Goal: Task Accomplishment & Management: Use online tool/utility

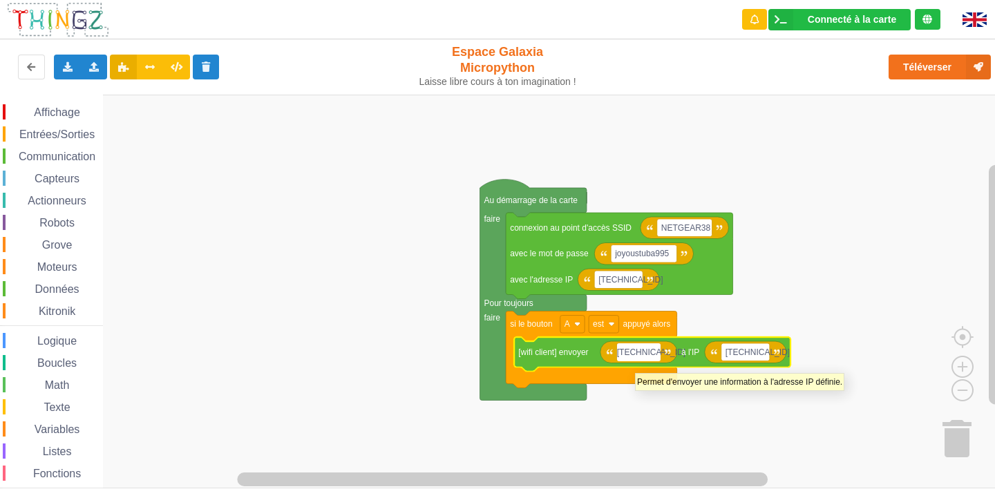
type input "[TECHNICAL_ID]"
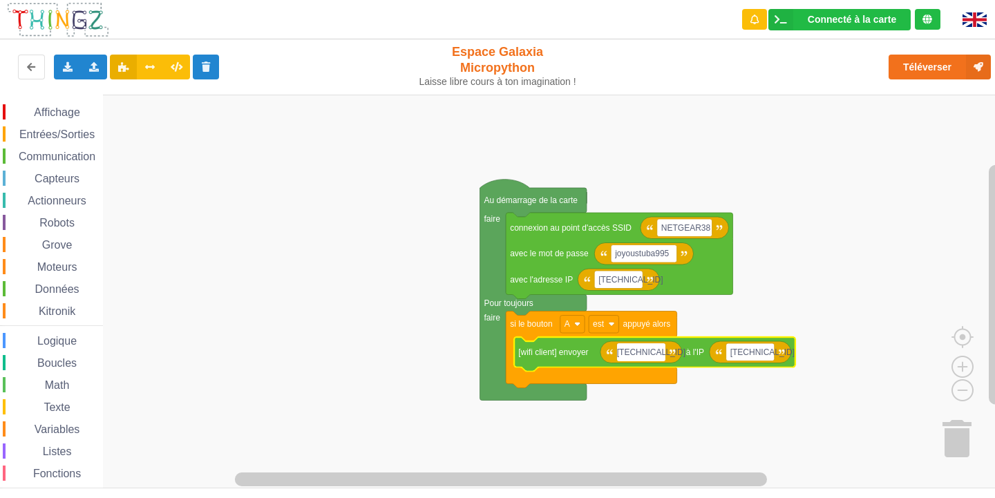
click at [860, 216] on rect "Espace de travail de Blocky" at bounding box center [502, 292] width 1004 height 394
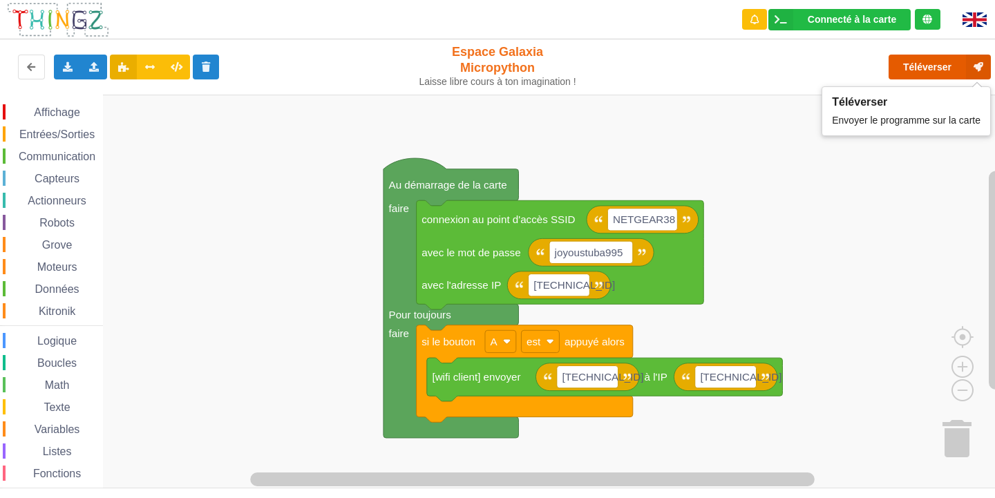
click at [944, 61] on button "Téléverser" at bounding box center [939, 67] width 102 height 25
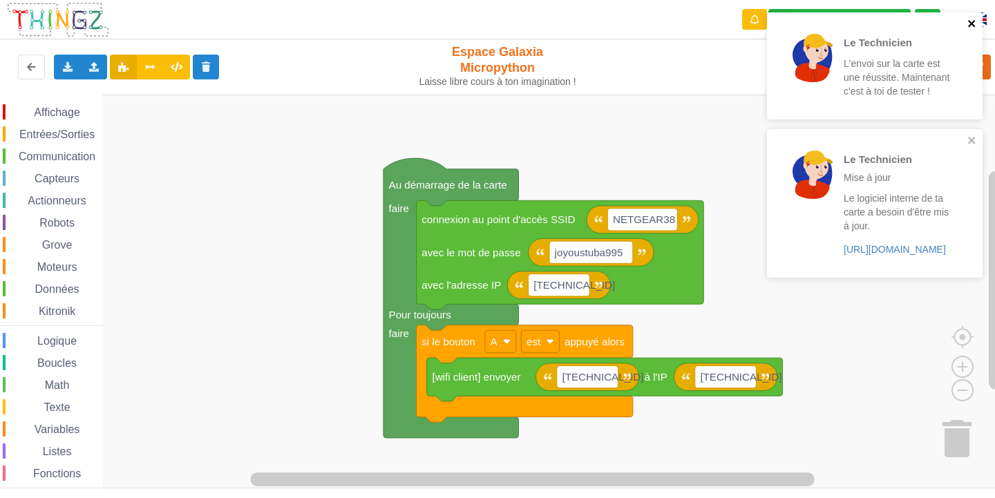
click at [969, 23] on icon "close" at bounding box center [972, 23] width 10 height 11
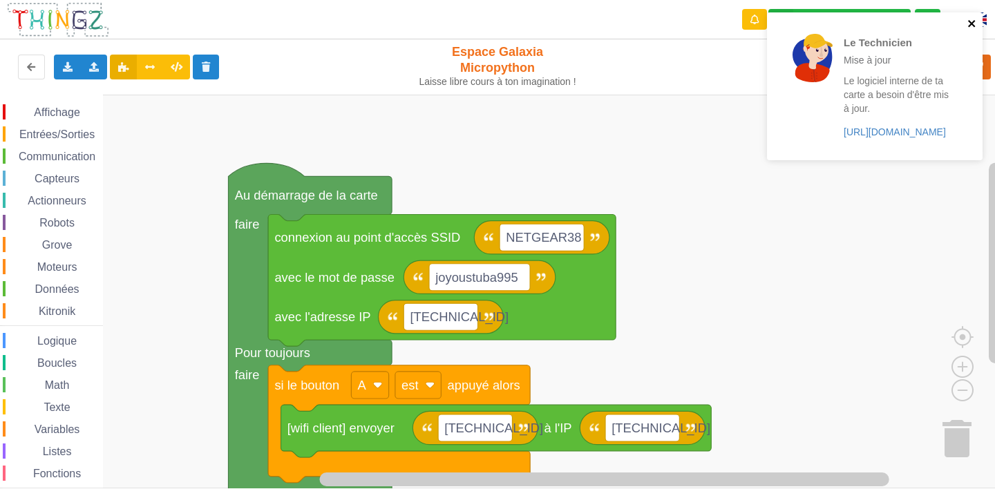
click at [972, 20] on icon "close" at bounding box center [972, 23] width 10 height 11
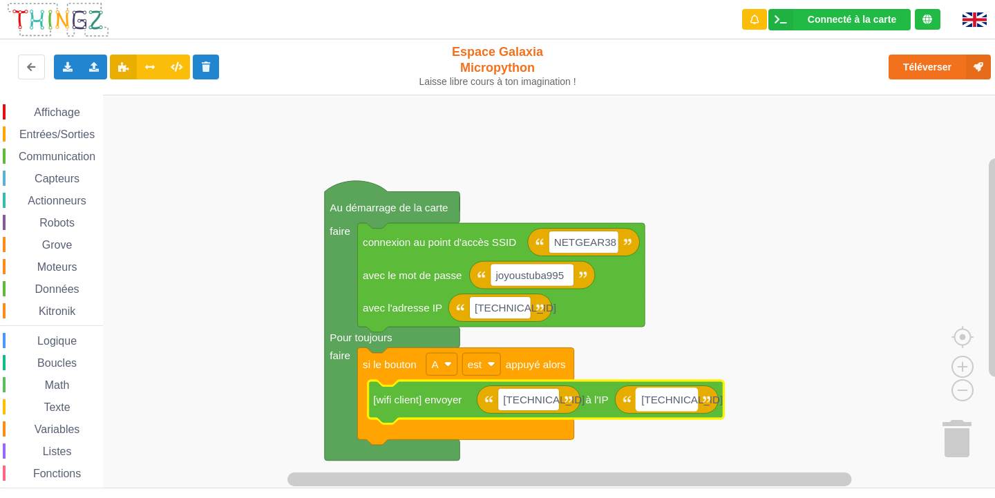
click at [687, 397] on rect "Espace de travail de Blocky" at bounding box center [666, 399] width 61 height 22
click at [685, 402] on input "[TECHNICAL_ID]" at bounding box center [666, 399] width 61 height 22
click at [690, 399] on input "[TECHNICAL_ID]" at bounding box center [666, 399] width 61 height 22
type input "[TECHNICAL_ID]"
click at [789, 338] on rect "Espace de travail de Blocky" at bounding box center [502, 292] width 1004 height 394
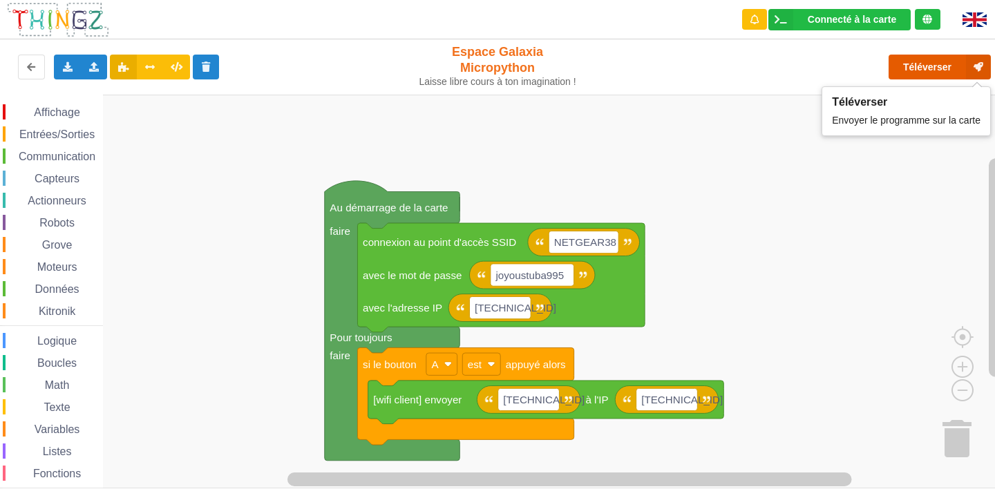
click at [955, 75] on button "Téléverser" at bounding box center [939, 67] width 102 height 25
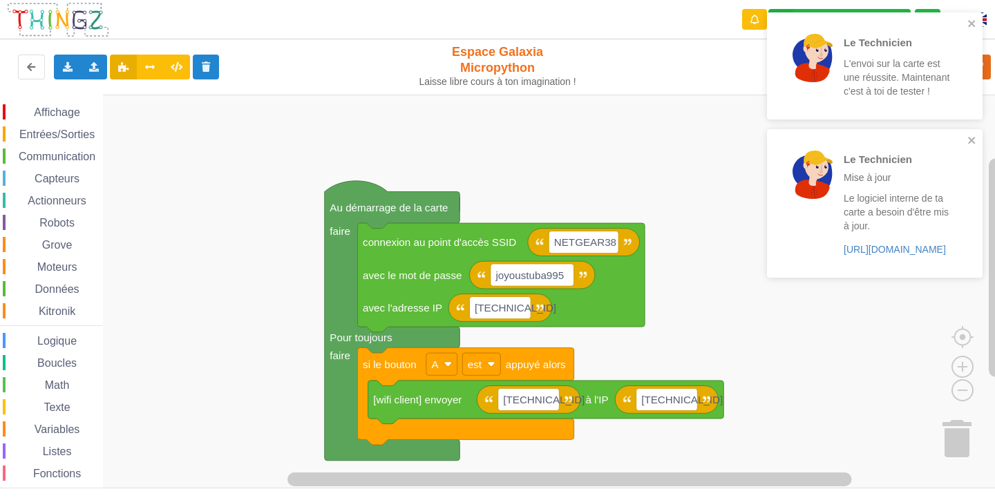
click at [970, 13] on div "Le Technicien L'envoi sur la carte est une réussite. Maintenant c'est à toi de …" at bounding box center [874, 65] width 215 height 107
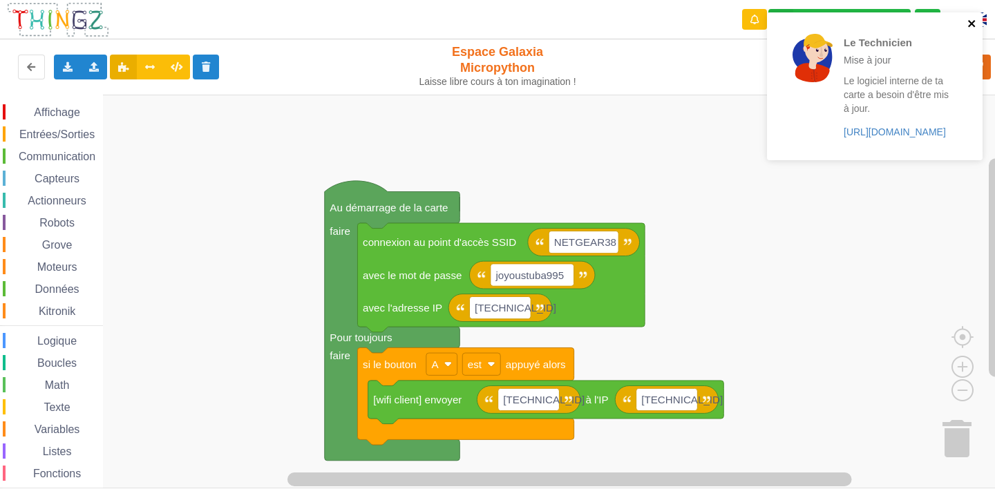
click at [972, 22] on icon "close" at bounding box center [971, 23] width 7 height 7
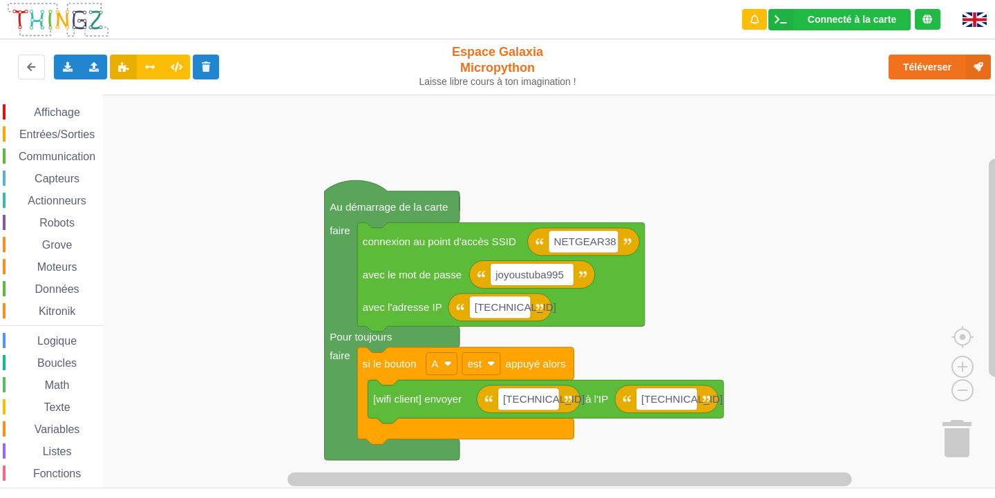
click at [83, 144] on div "Affichage Entrées/Sorties Communication Capteurs Actionneurs Robots Grove Moteu…" at bounding box center [51, 311] width 103 height 414
click at [88, 160] on span "Communication" at bounding box center [57, 157] width 81 height 12
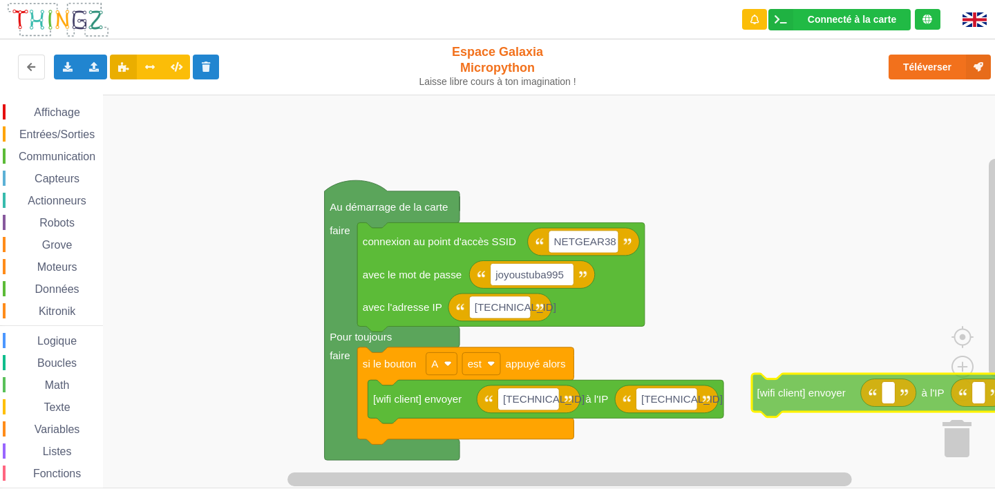
click at [863, 407] on div "Affichage Entrées/Sorties Communication Capteurs Actionneurs Robots Grove Moteu…" at bounding box center [502, 292] width 1004 height 394
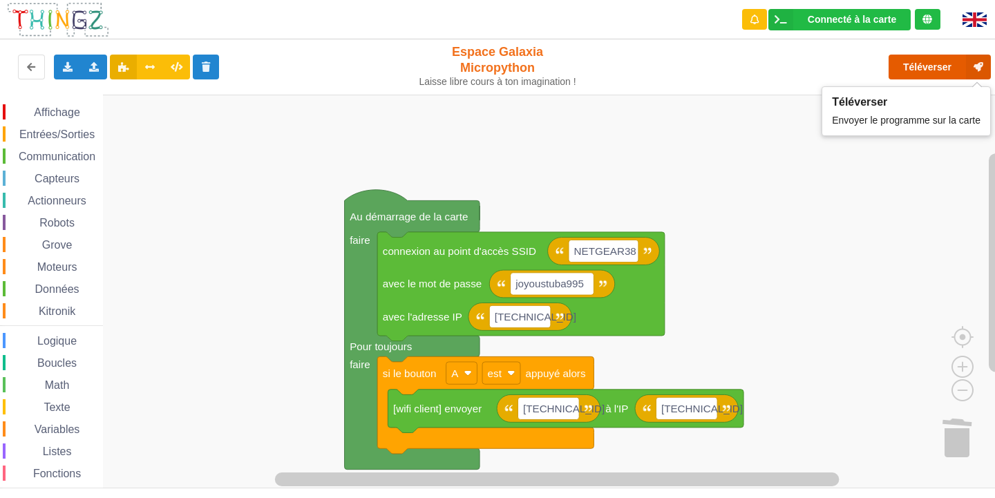
click at [921, 60] on button "Téléverser" at bounding box center [939, 67] width 102 height 25
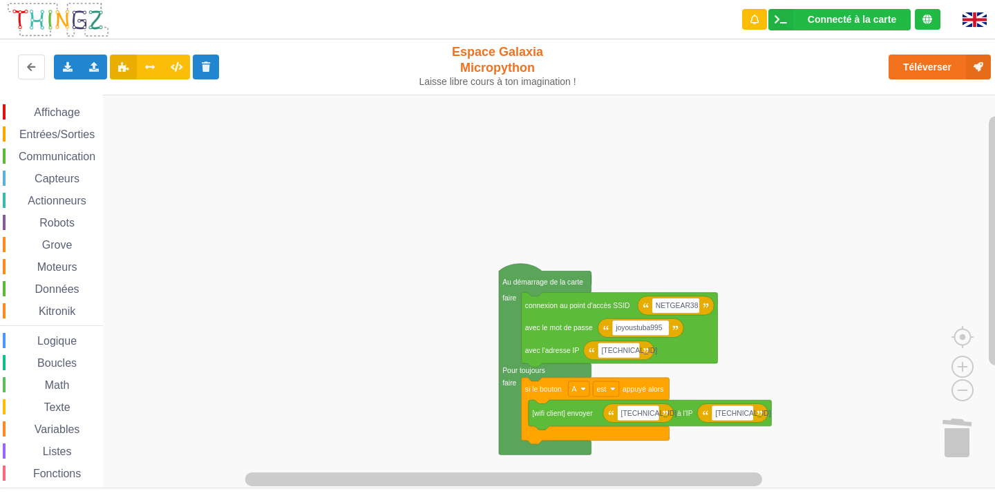
click at [62, 428] on span "Variables" at bounding box center [57, 429] width 50 height 12
click at [586, 208] on rect "Espace de travail de Blocky" at bounding box center [502, 292] width 1004 height 394
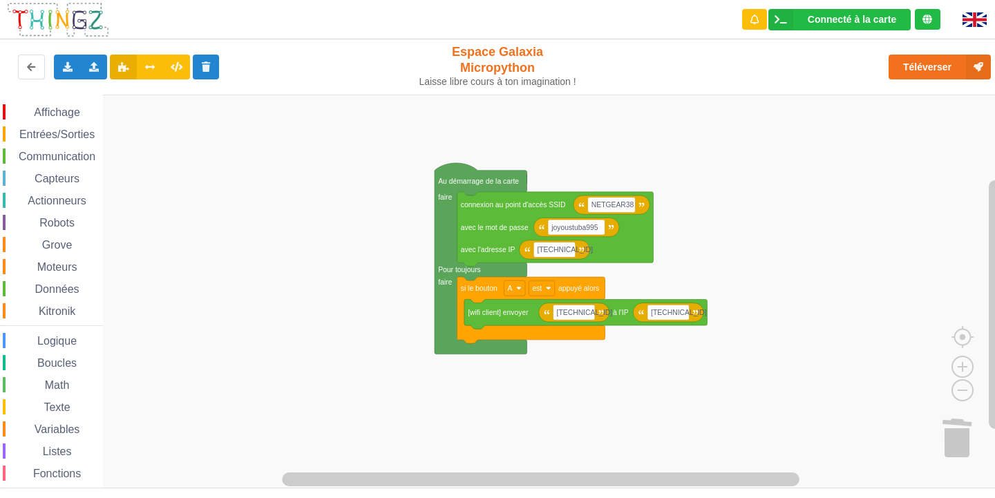
click at [693, 170] on div "Affichage Entrées/Sorties Communication Capteurs Actionneurs Robots Grove Moteu…" at bounding box center [502, 292] width 1004 height 394
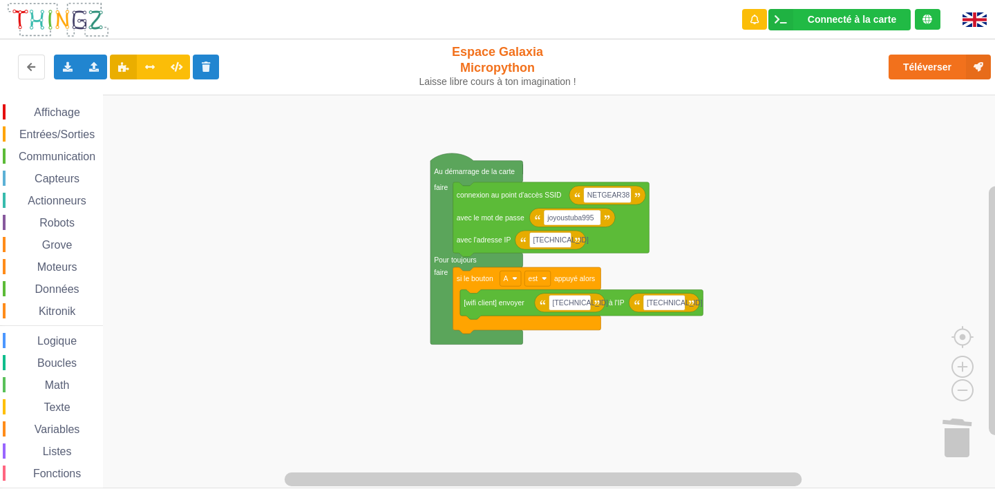
click at [769, 129] on rect "Espace de travail de Blocky" at bounding box center [502, 292] width 1004 height 394
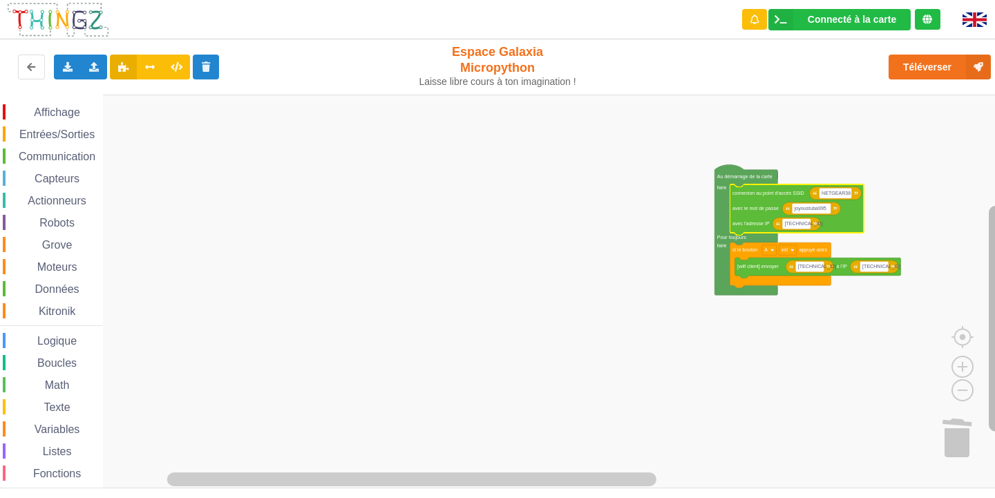
click at [973, 231] on div "Affichage Entrées/Sorties Communication Capteurs Actionneurs Robots Grove Moteu…" at bounding box center [502, 292] width 1004 height 394
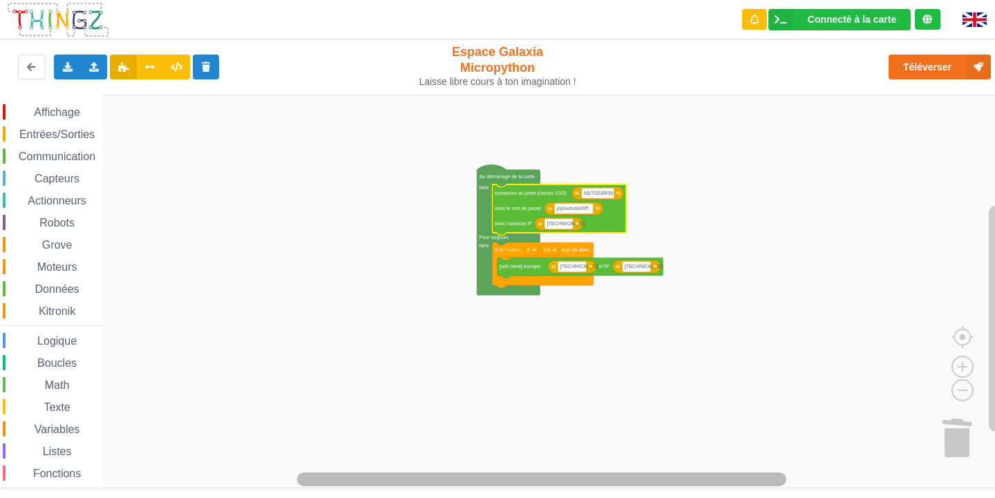
click at [695, 488] on g "Espace de travail de Blocky" at bounding box center [549, 479] width 876 height 17
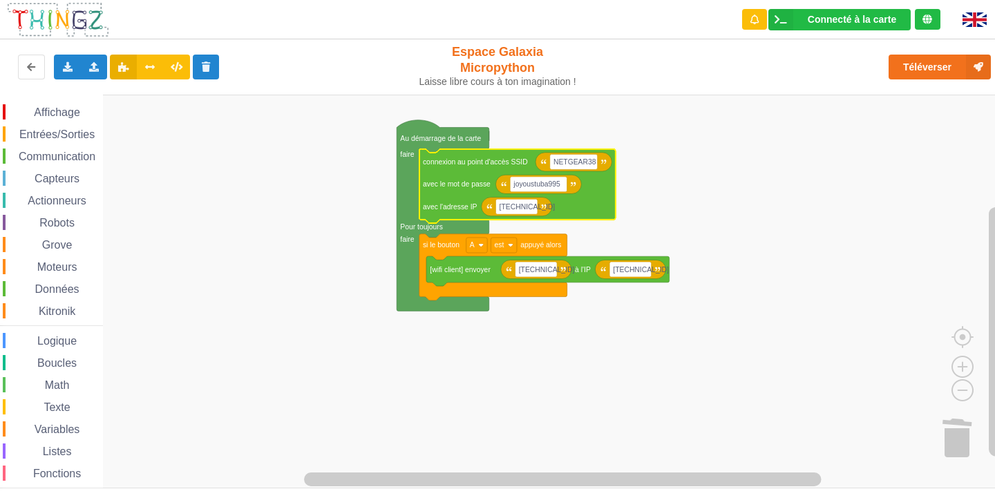
click at [660, 175] on rect "Espace de travail de Blocky" at bounding box center [502, 292] width 1004 height 394
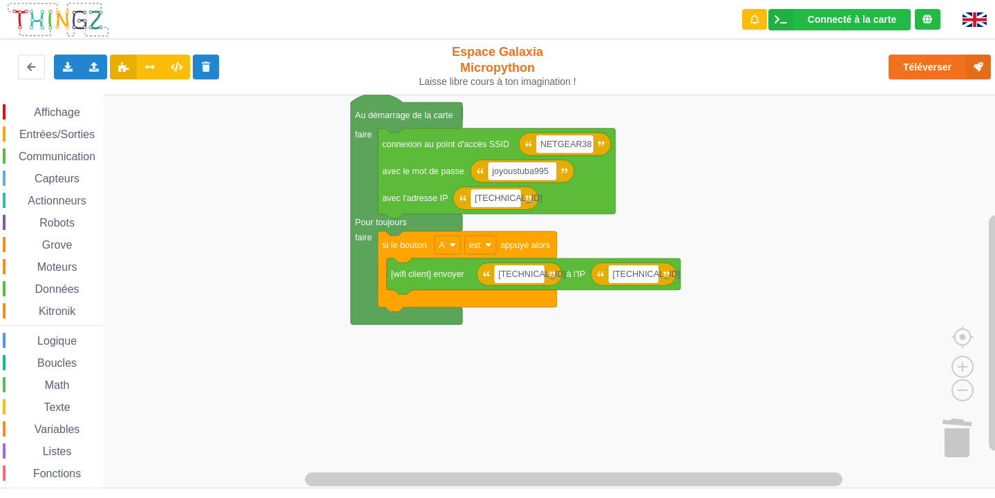
click at [95, 154] on span "Communication" at bounding box center [57, 157] width 81 height 12
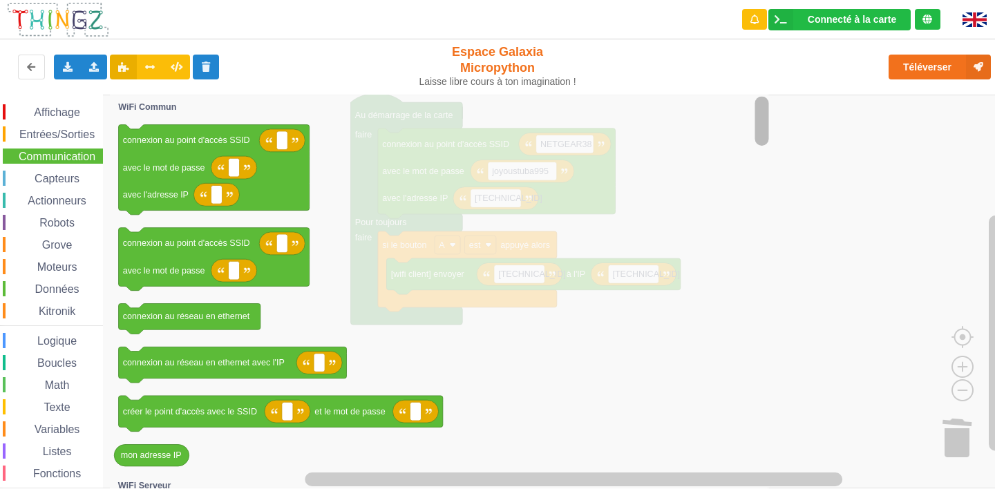
click at [765, 146] on g "Espace de travail de Blocky" at bounding box center [761, 292] width 17 height 390
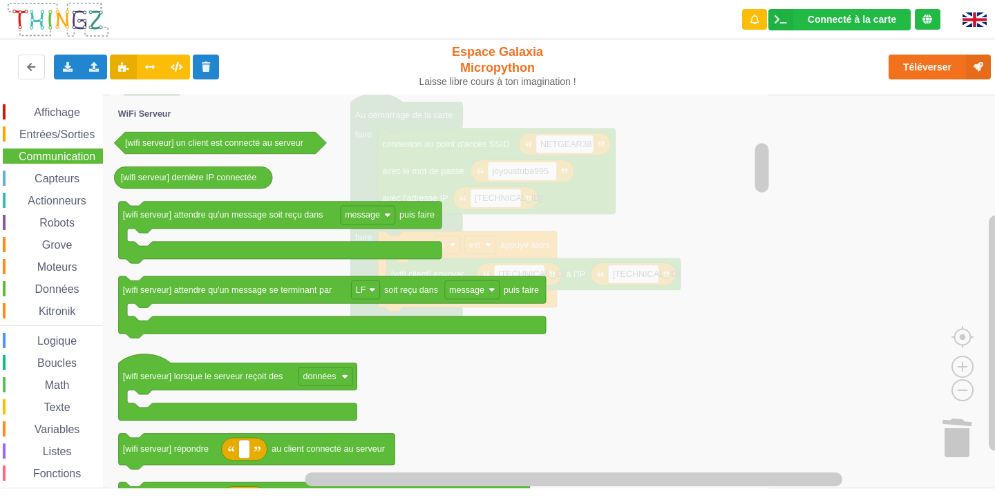
click at [36, 144] on div "Affichage Entrées/Sorties Communication Capteurs Actionneurs Robots Grove Moteu…" at bounding box center [51, 311] width 103 height 414
click at [50, 156] on span "Communication" at bounding box center [57, 157] width 81 height 12
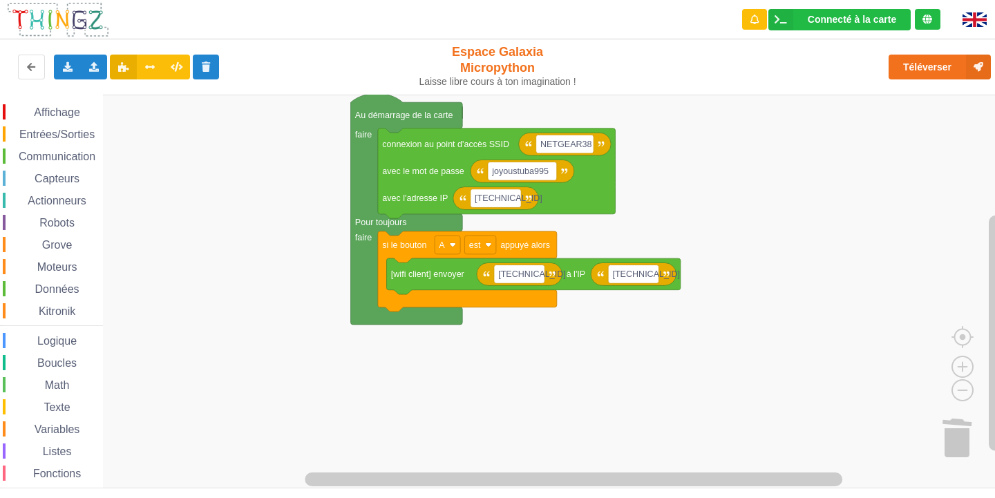
click at [39, 153] on span "Communication" at bounding box center [57, 157] width 81 height 12
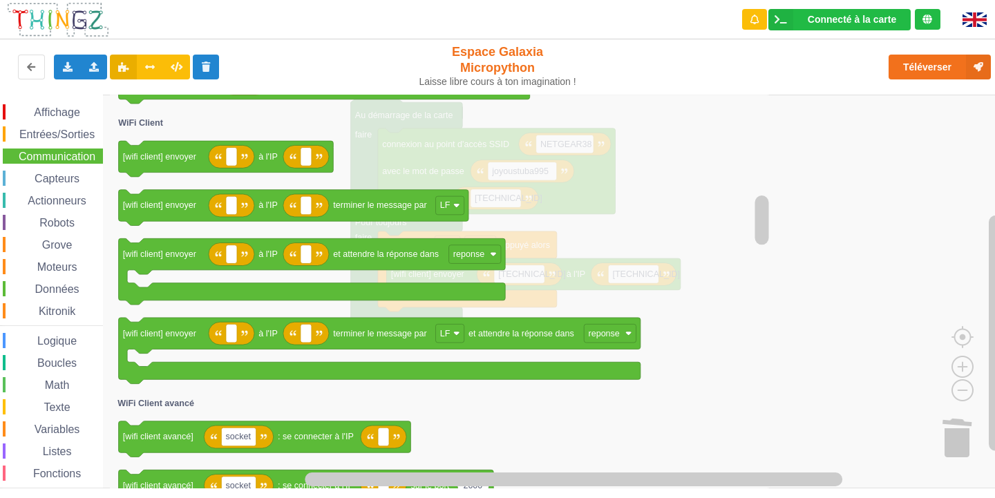
click at [41, 152] on span "Communication" at bounding box center [57, 157] width 81 height 12
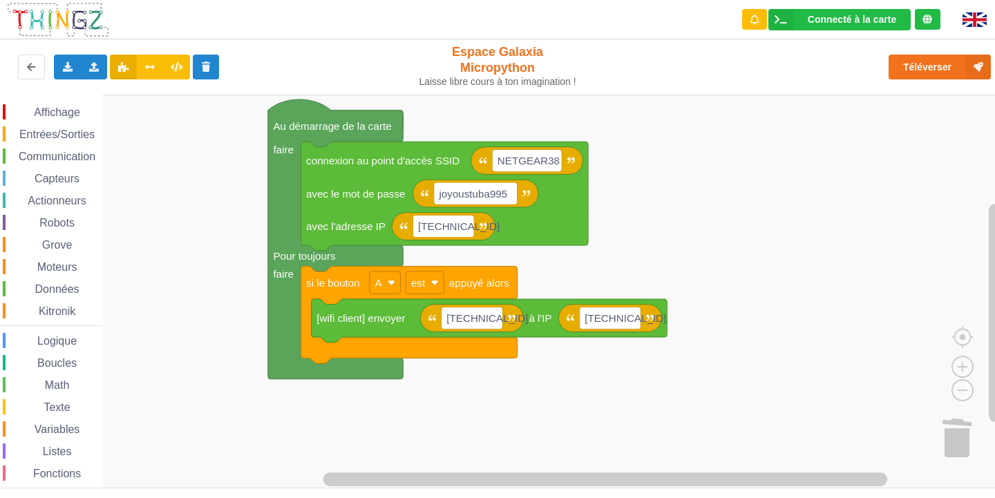
click at [90, 162] on div "Communication" at bounding box center [53, 155] width 100 height 15
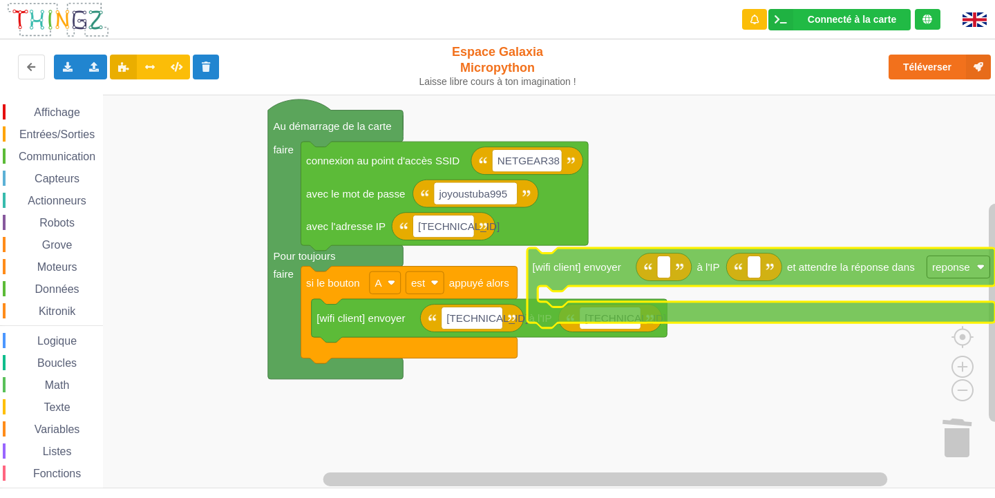
click at [846, 280] on div "Affichage Entrées/Sorties Communication Capteurs Actionneurs Robots Grove Moteu…" at bounding box center [502, 292] width 1004 height 394
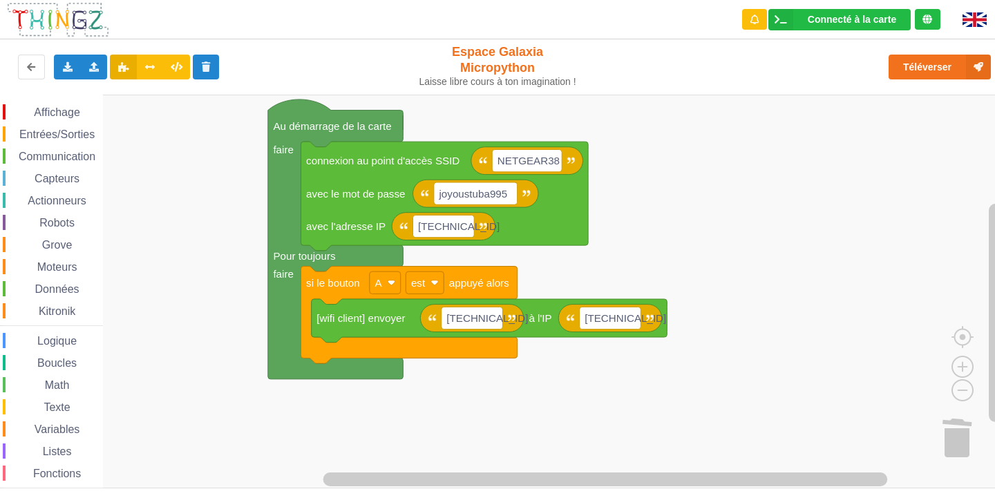
drag, startPoint x: 50, startPoint y: 155, endPoint x: 166, endPoint y: 230, distance: 137.9
click at [50, 155] on span "Communication" at bounding box center [57, 157] width 81 height 12
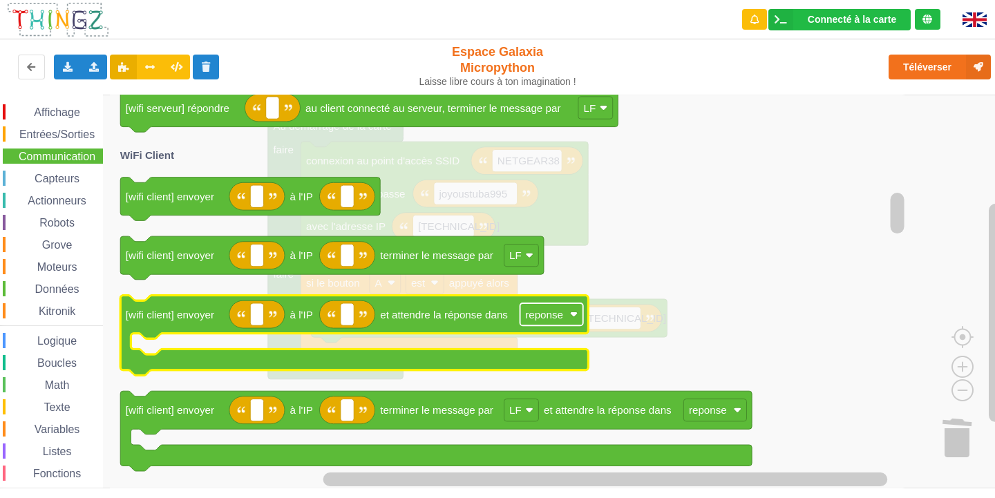
click at [578, 320] on rect "Espace de travail de Blocky" at bounding box center [551, 314] width 63 height 22
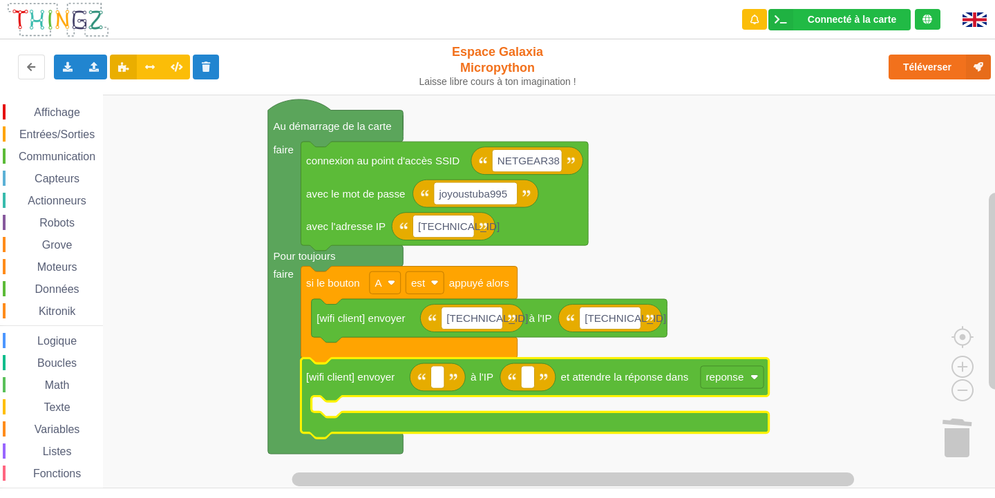
click at [629, 186] on rect "Espace de travail de Blocky" at bounding box center [502, 292] width 1004 height 394
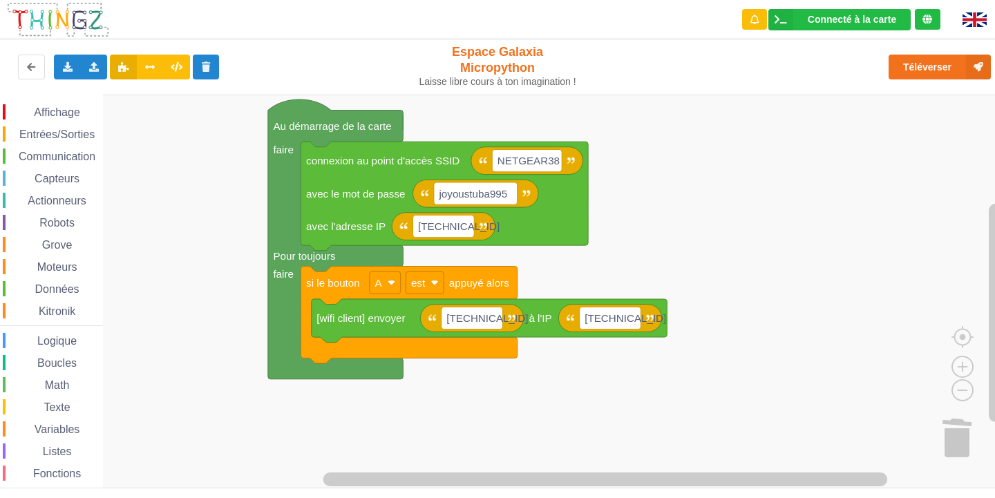
click at [43, 157] on span "Communication" at bounding box center [57, 157] width 81 height 12
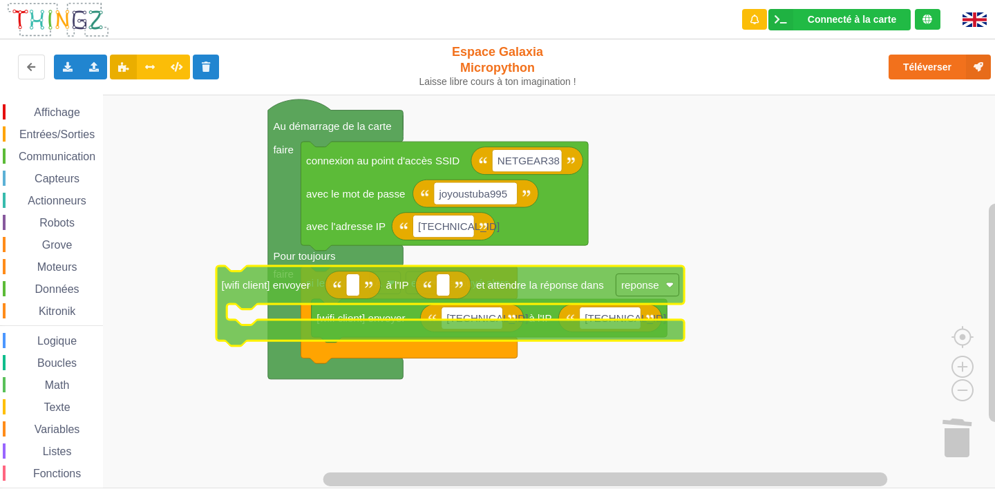
click at [765, 260] on div "Affichage Entrées/Sorties Communication Capteurs Actionneurs Robots Grove Moteu…" at bounding box center [502, 292] width 1004 height 394
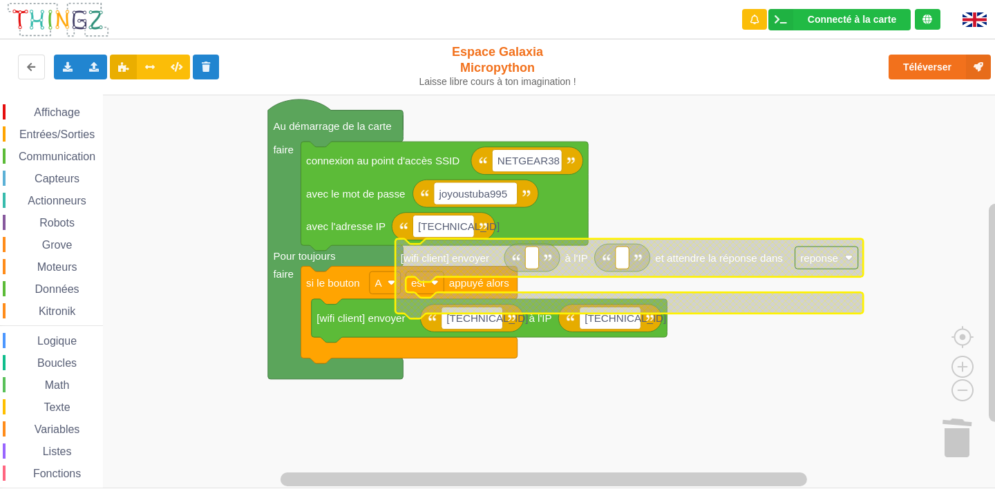
click at [64, 157] on span "Communication" at bounding box center [57, 157] width 81 height 12
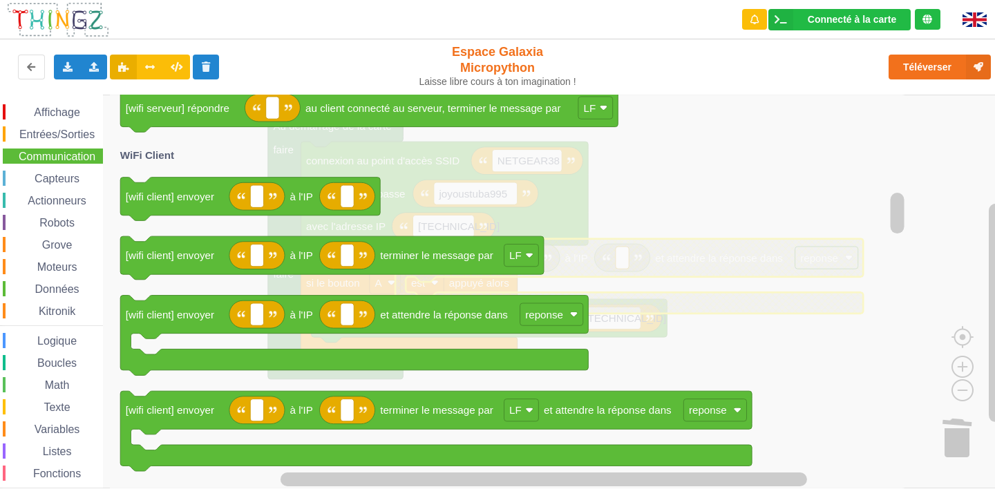
click at [728, 296] on icon "Espace de travail de Blocky" at bounding box center [509, 292] width 798 height 394
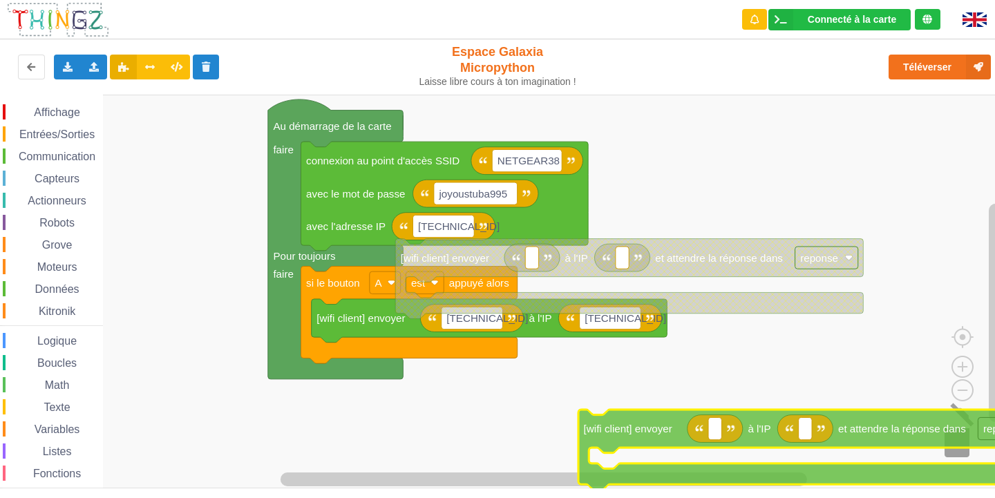
click at [963, 425] on div "Affichage Entrées/Sorties Communication Capteurs Actionneurs Robots Grove Moteu…" at bounding box center [502, 292] width 1004 height 394
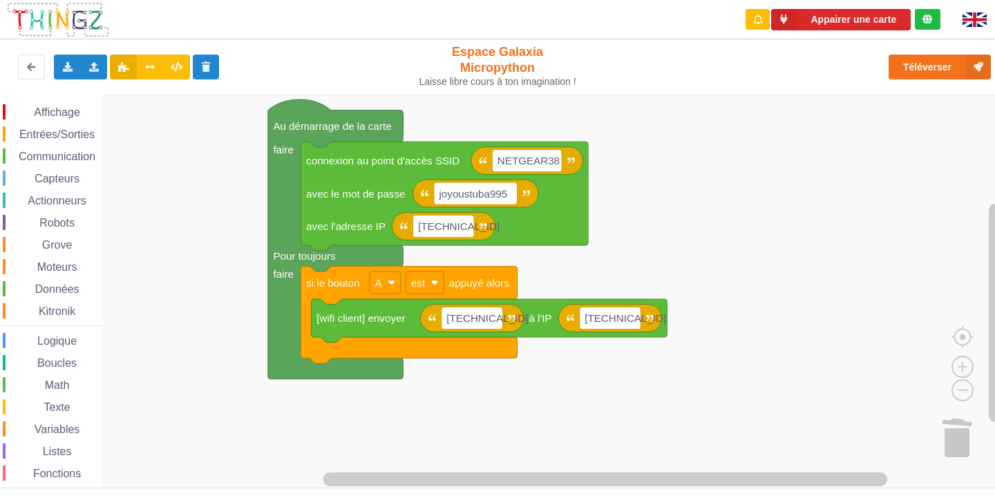
click at [67, 149] on div "Communication" at bounding box center [53, 155] width 100 height 15
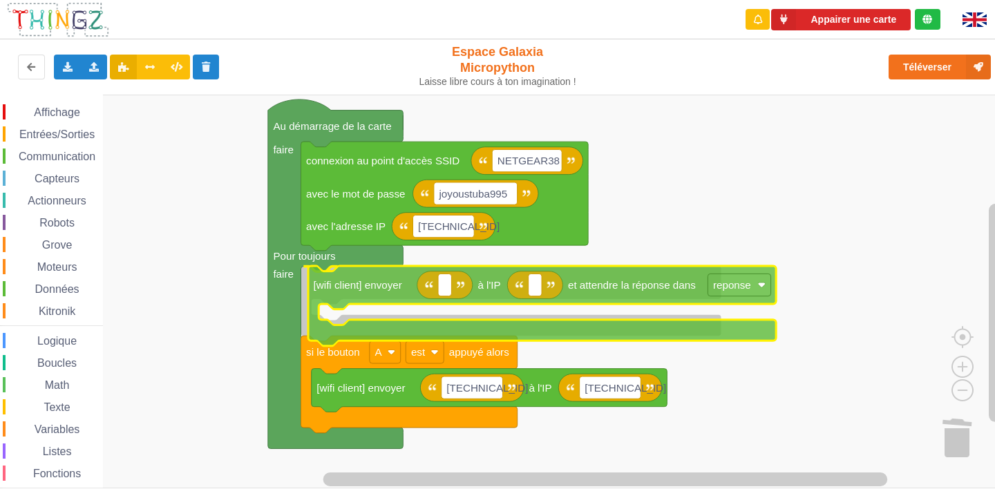
click at [593, 286] on div "Affichage Entrées/Sorties Communication Capteurs Actionneurs Robots Grove Moteu…" at bounding box center [502, 292] width 1004 height 394
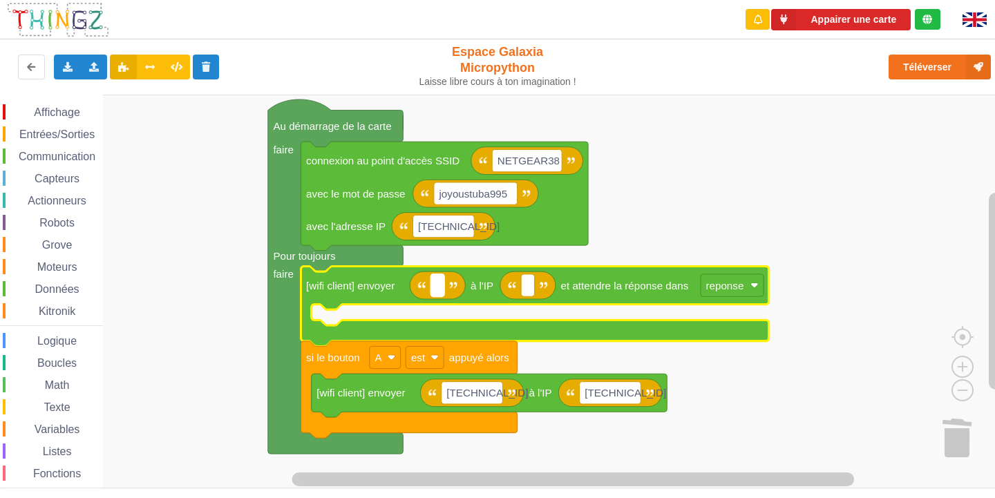
click at [440, 289] on rect "Espace de travail de Blocky" at bounding box center [437, 285] width 13 height 22
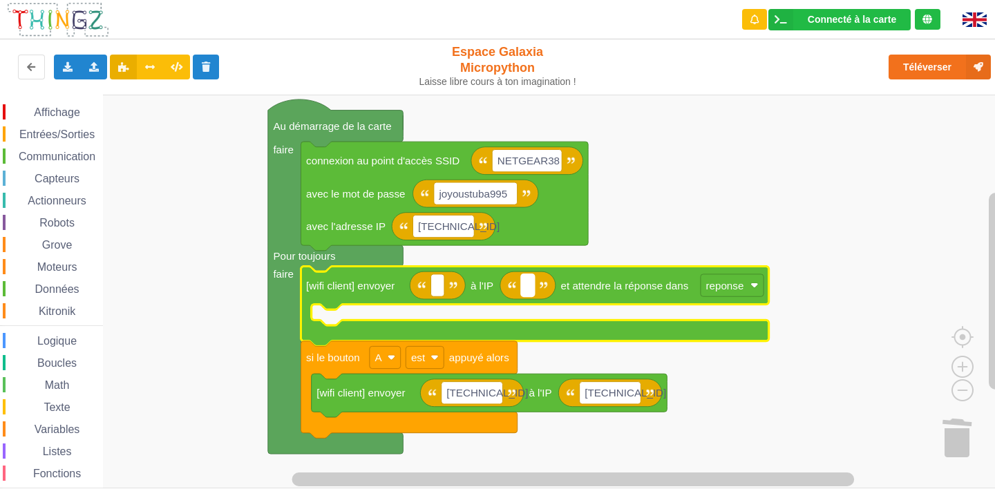
click at [530, 287] on rect "Espace de travail de Blocky" at bounding box center [527, 285] width 13 height 22
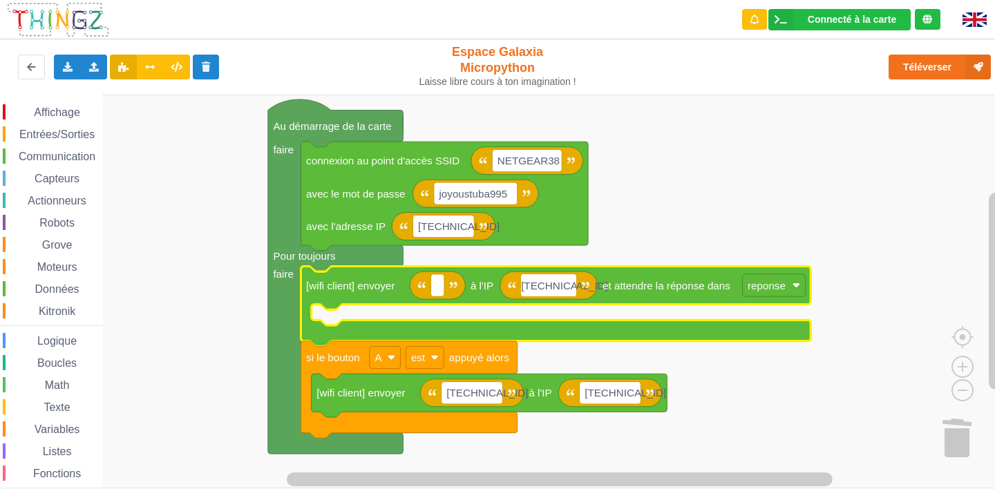
type input "[TECHNICAL_ID]"
click at [434, 287] on rect "Espace de travail de Blocky" at bounding box center [437, 285] width 13 height 22
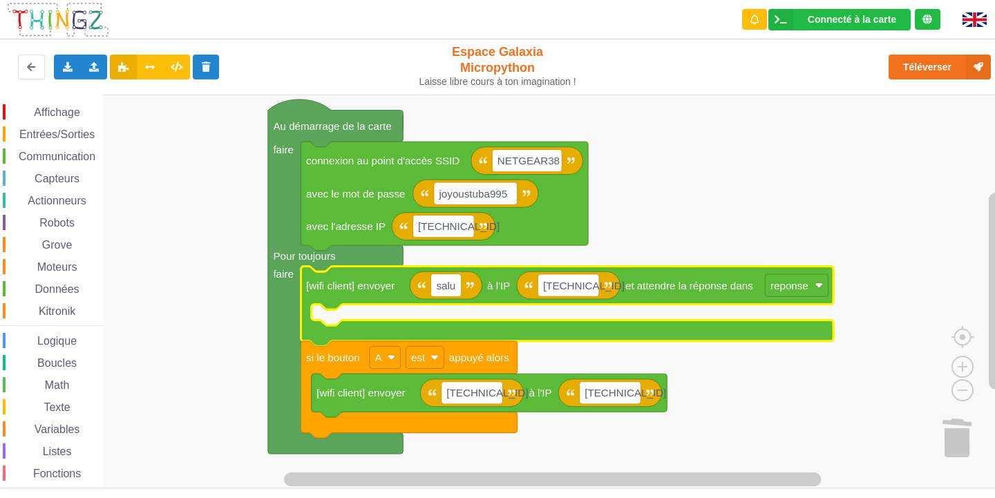
type input "salut"
click at [682, 194] on rect "Espace de travail de Blocky" at bounding box center [502, 292] width 1004 height 394
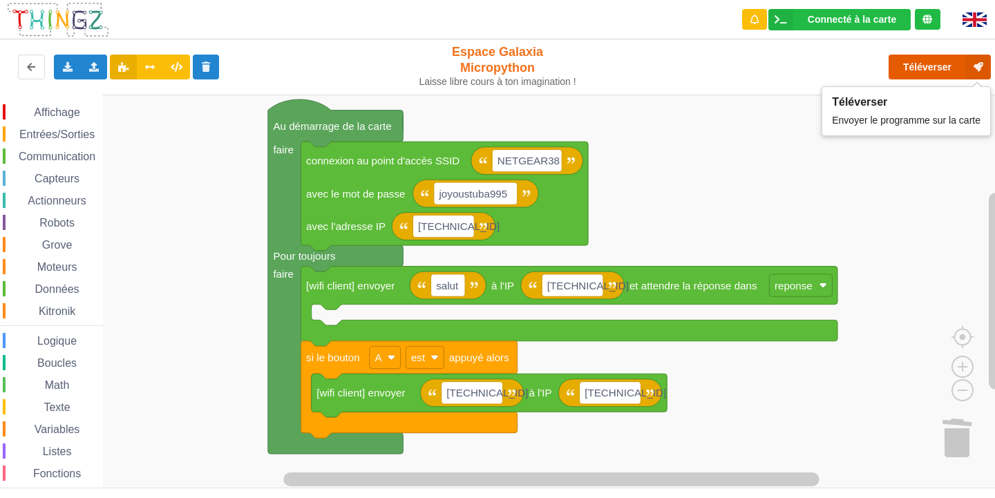
click at [946, 64] on button "Téléverser" at bounding box center [939, 67] width 102 height 25
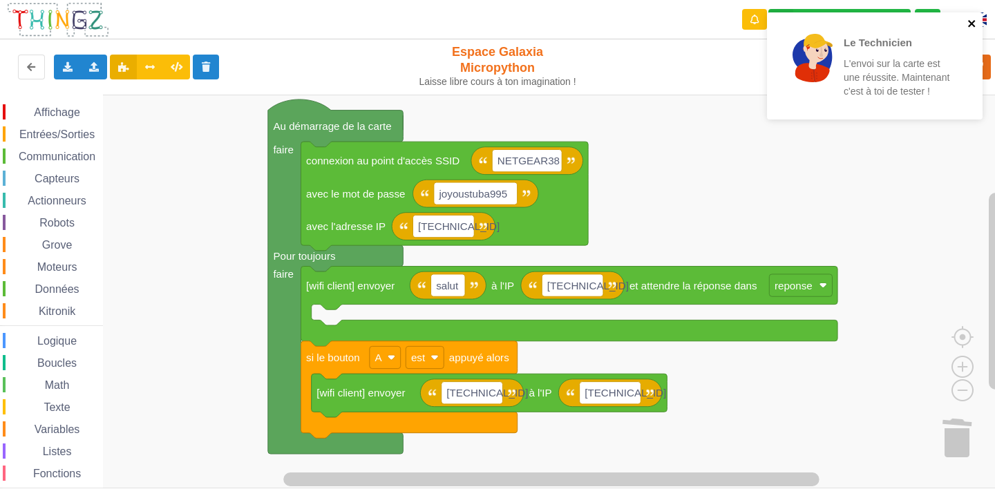
click at [970, 25] on icon "close" at bounding box center [971, 23] width 7 height 7
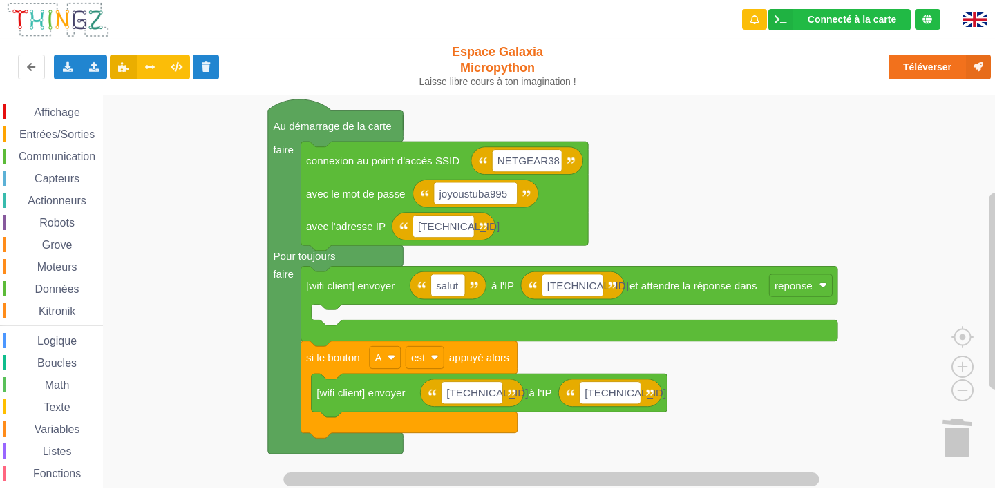
click at [76, 108] on span "Affichage" at bounding box center [57, 112] width 50 height 12
click at [906, 222] on rect "Espace de travail de Blocky" at bounding box center [502, 292] width 1004 height 394
click at [633, 280] on text "et attendre la réponse dans" at bounding box center [693, 286] width 128 height 12
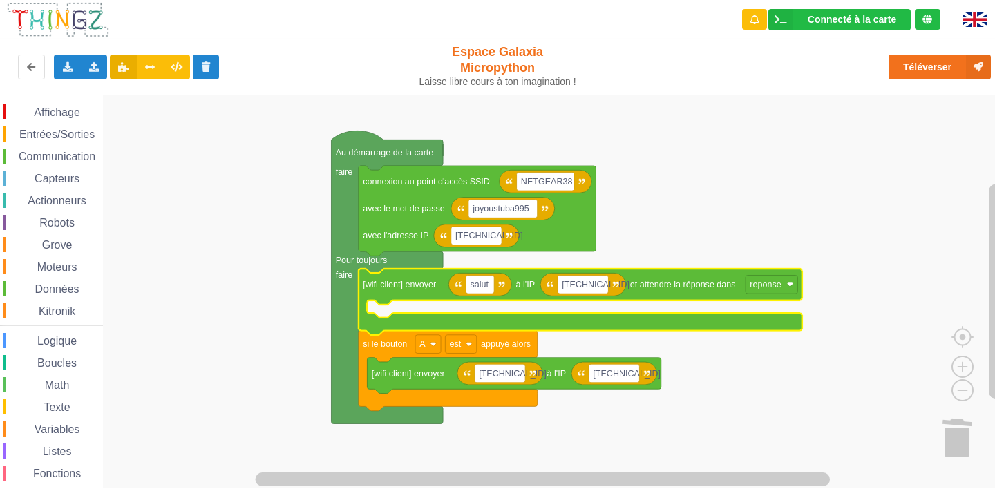
click at [664, 238] on rect "Espace de travail de Blocky" at bounding box center [502, 292] width 1004 height 394
click at [598, 282] on rect "Espace de travail de Blocky" at bounding box center [582, 285] width 50 height 19
click at [599, 285] on input "[TECHNICAL_ID]" at bounding box center [582, 285] width 50 height 19
type input "[TECHNICAL_ID]"
click at [712, 222] on rect "Espace de travail de Blocky" at bounding box center [502, 292] width 1004 height 394
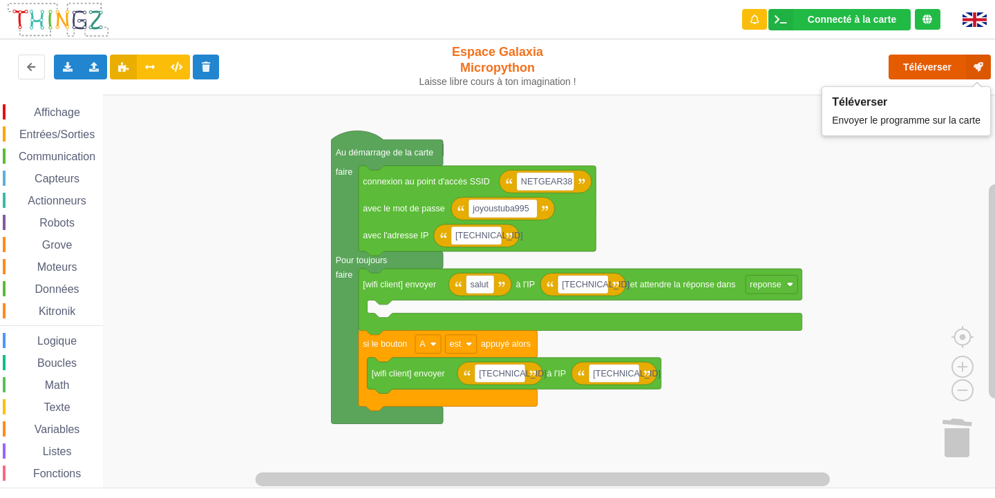
click at [928, 61] on button "Téléverser" at bounding box center [939, 67] width 102 height 25
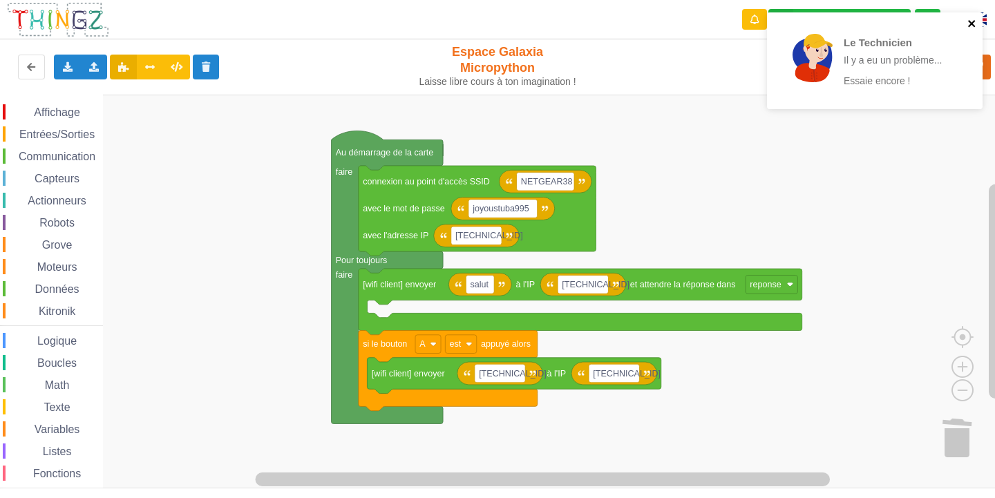
click at [969, 22] on icon "close" at bounding box center [971, 23] width 7 height 7
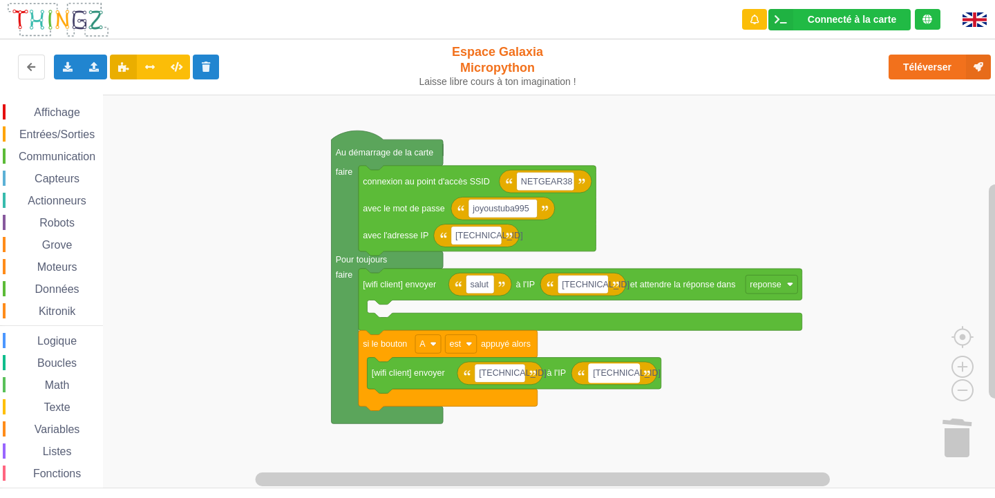
click at [631, 376] on rect "Espace de travail de Blocky" at bounding box center [613, 373] width 50 height 19
click at [631, 376] on input "[TECHNICAL_ID]" at bounding box center [613, 373] width 50 height 19
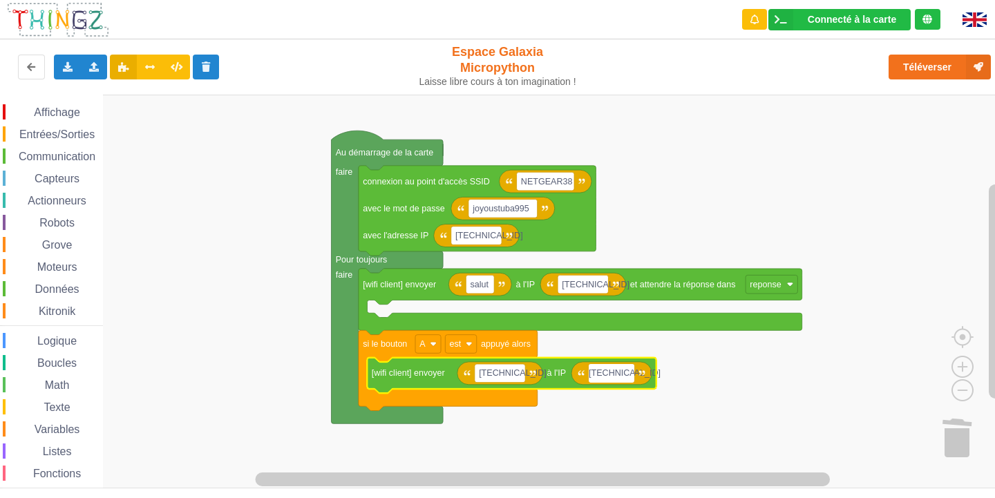
type input "[TECHNICAL_ID]"
click at [870, 239] on rect "Espace de travail de Blocky" at bounding box center [502, 292] width 1004 height 394
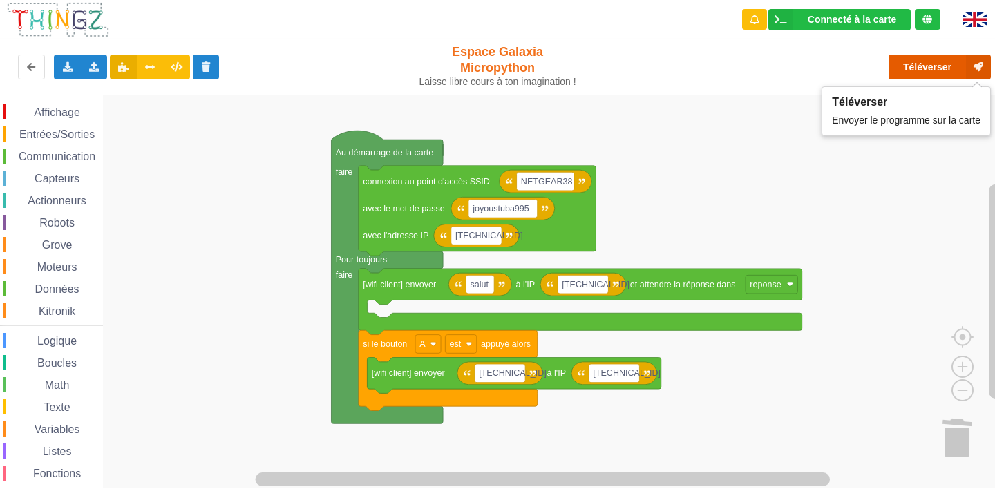
click at [946, 61] on button "Téléverser" at bounding box center [939, 67] width 102 height 25
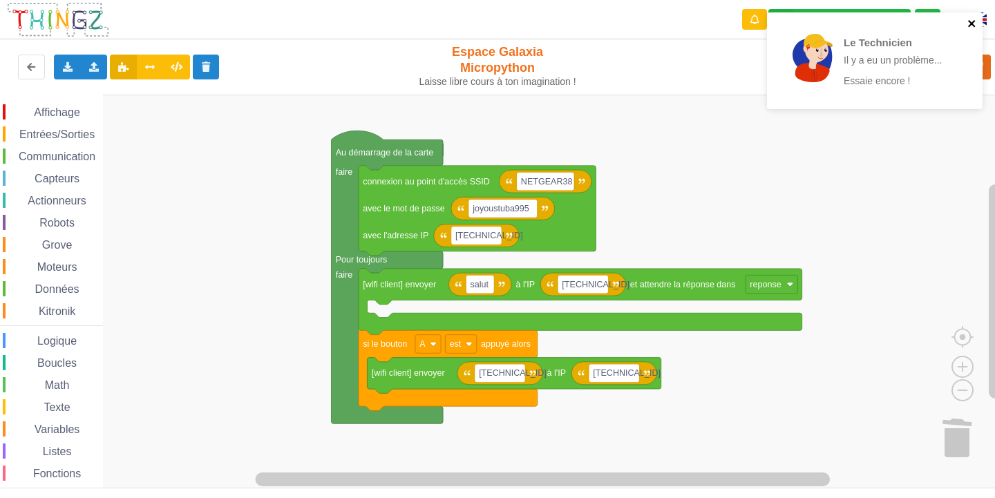
click at [971, 19] on icon "close" at bounding box center [972, 23] width 10 height 11
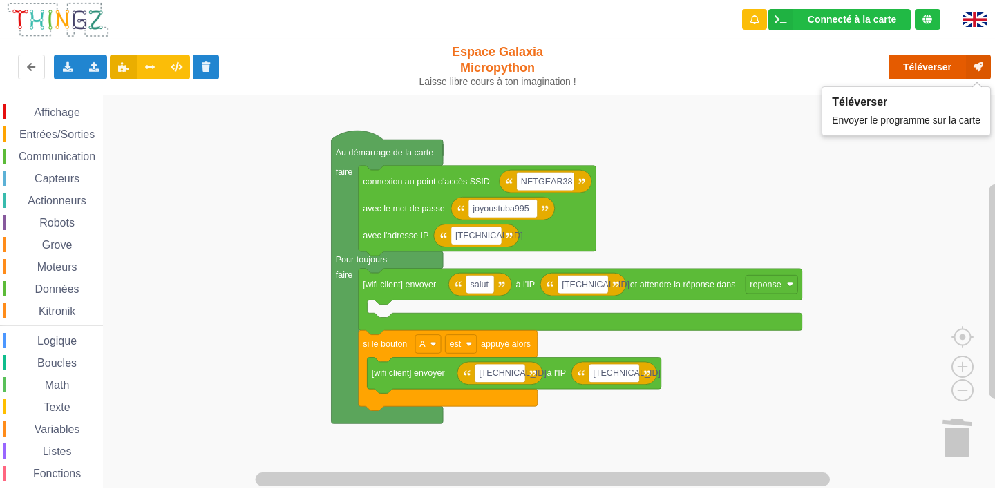
click at [894, 64] on button "Téléverser" at bounding box center [939, 67] width 102 height 25
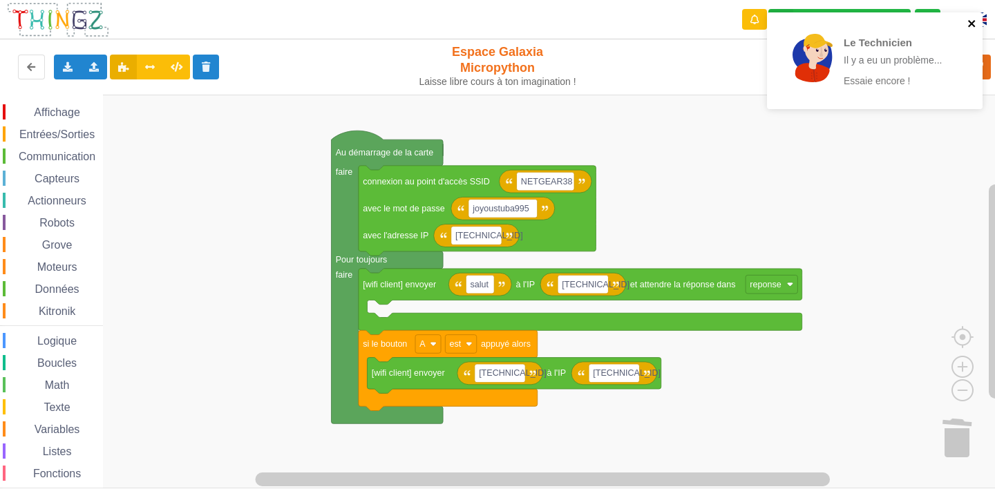
click at [970, 21] on icon "close" at bounding box center [971, 23] width 7 height 7
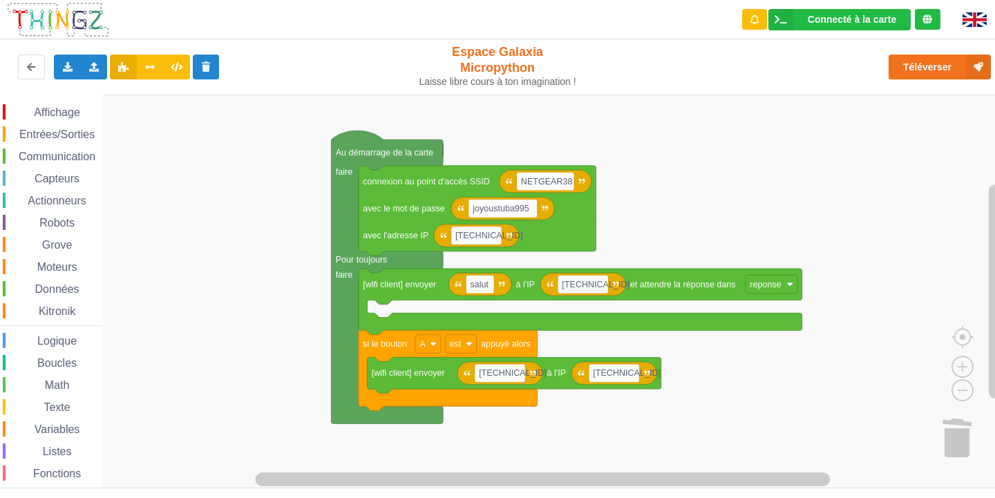
click at [75, 111] on span "Affichage" at bounding box center [57, 112] width 50 height 12
click at [857, 164] on rect "Espace de travail de Blocky" at bounding box center [502, 292] width 1004 height 394
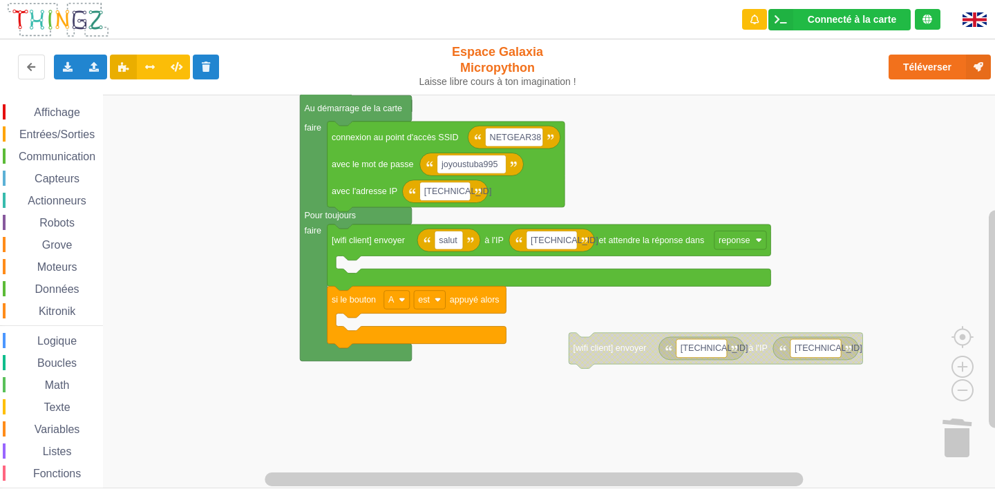
click at [359, 267] on div "Affichage Entrées/Sorties Communication Capteurs Actionneurs Robots Grove Moteu…" at bounding box center [502, 292] width 1004 height 394
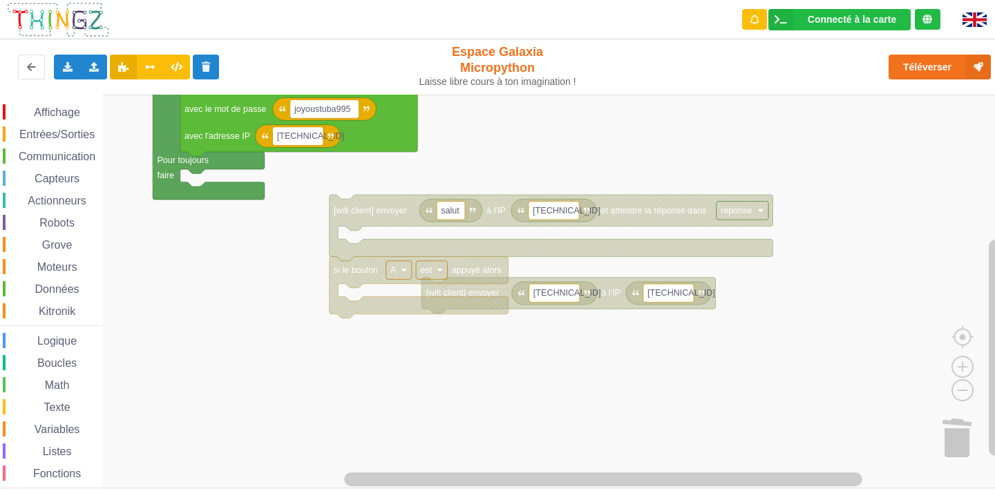
click at [379, 298] on div "Affichage Entrées/Sorties Communication Capteurs Actionneurs Robots Grove Moteu…" at bounding box center [502, 292] width 1004 height 394
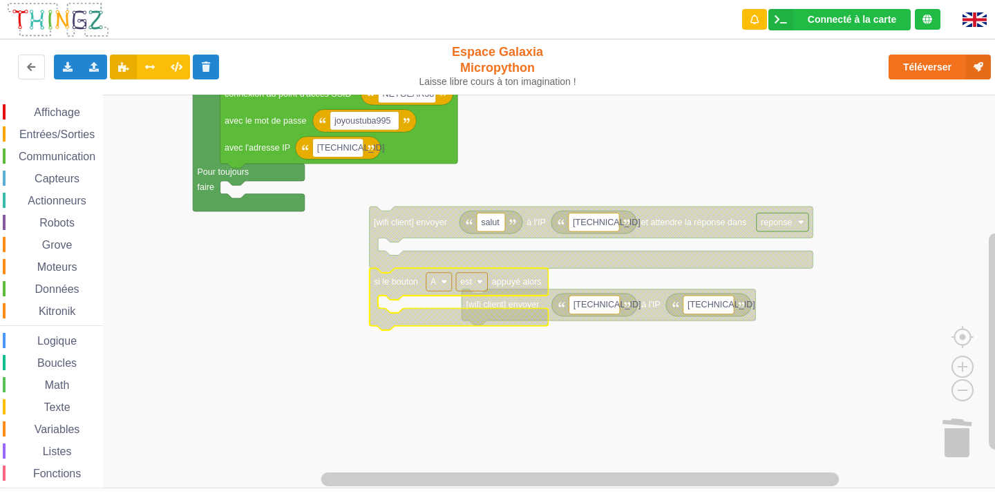
click at [385, 278] on text "si le bouton" at bounding box center [396, 282] width 44 height 10
click at [387, 278] on text "si le bouton" at bounding box center [396, 282] width 44 height 10
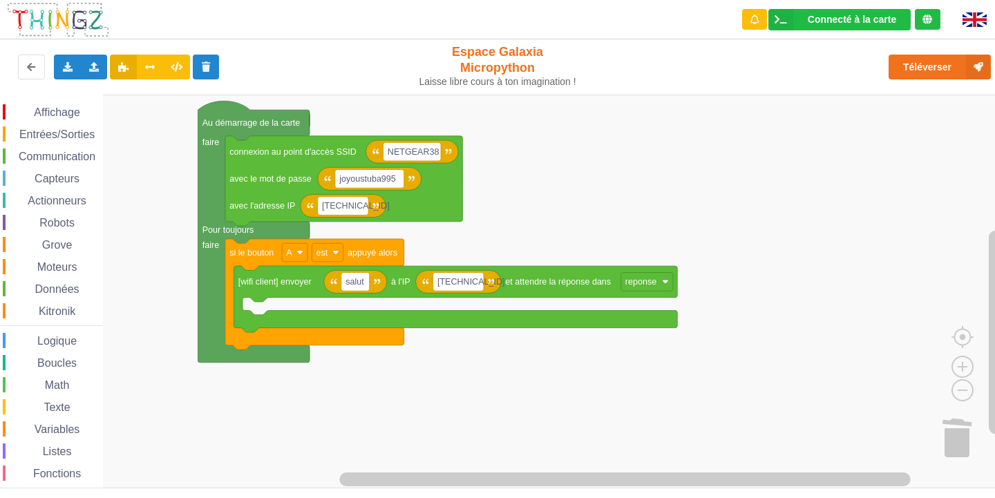
click at [767, 233] on rect "Espace de travail de Blocky" at bounding box center [502, 292] width 1004 height 394
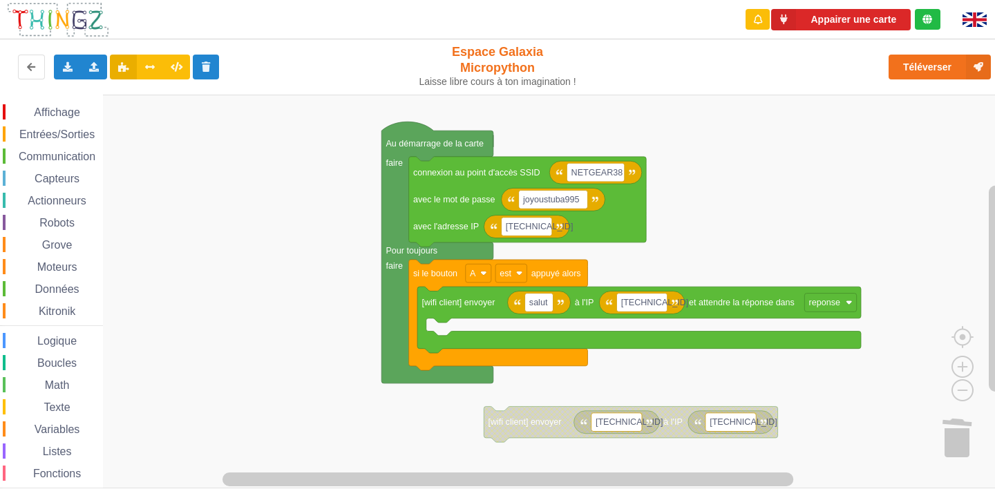
click at [460, 385] on rect "Espace de travail de Blocky" at bounding box center [502, 292] width 1004 height 394
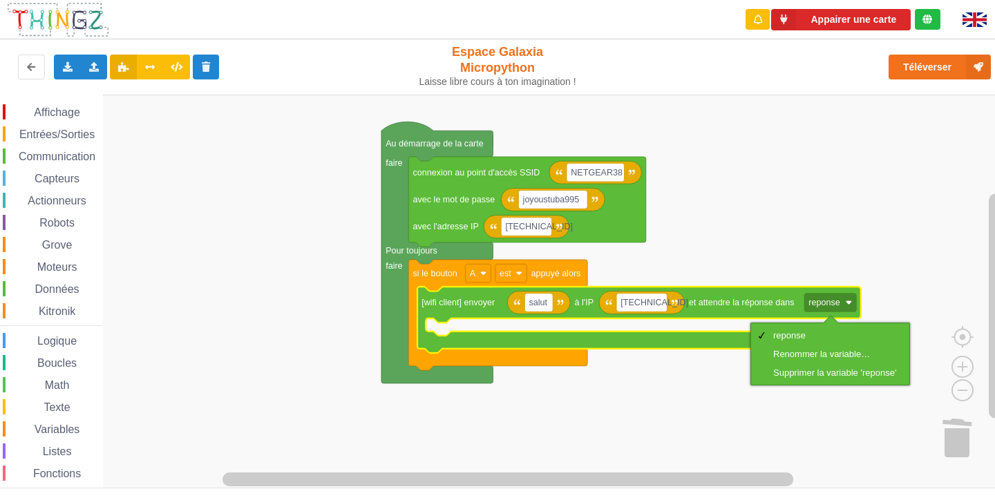
click at [841, 195] on rect "Espace de travail de Blocky" at bounding box center [502, 292] width 1004 height 394
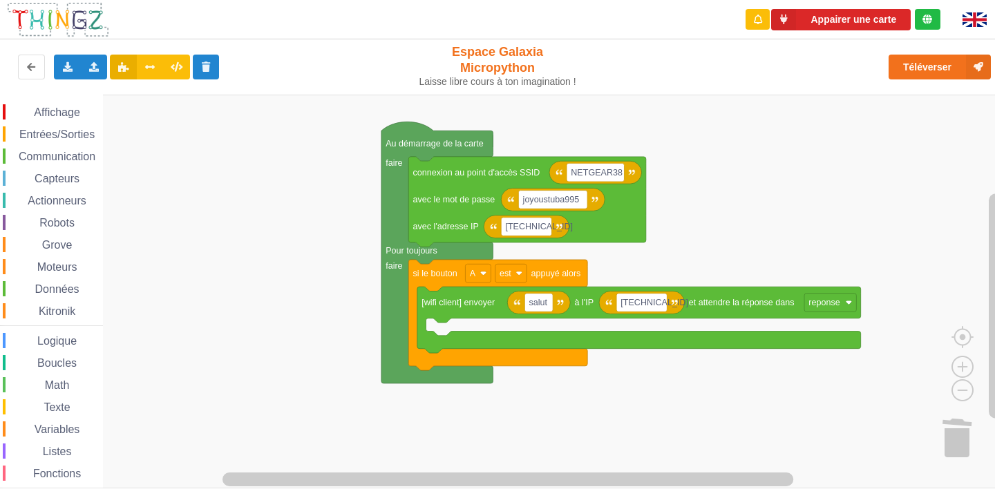
click at [77, 407] on div "Texte" at bounding box center [53, 406] width 100 height 15
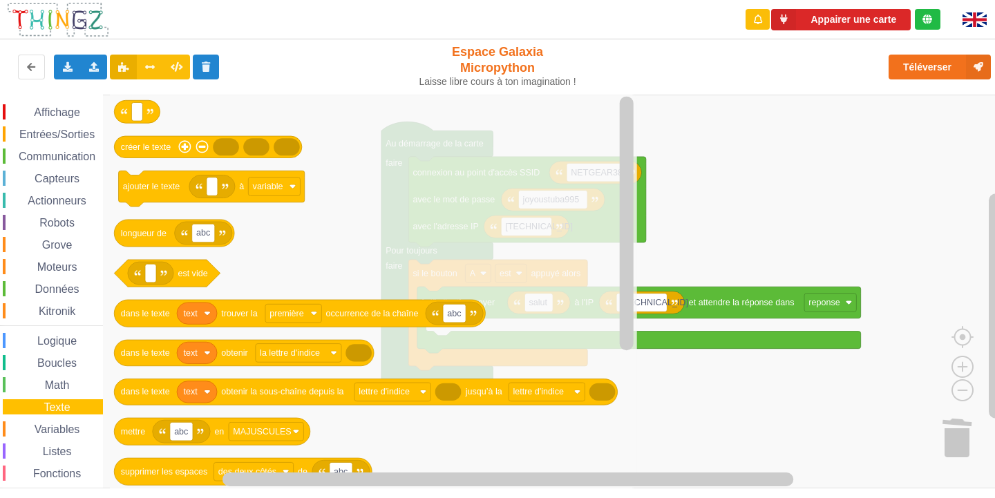
click at [75, 406] on div "Texte" at bounding box center [53, 406] width 100 height 15
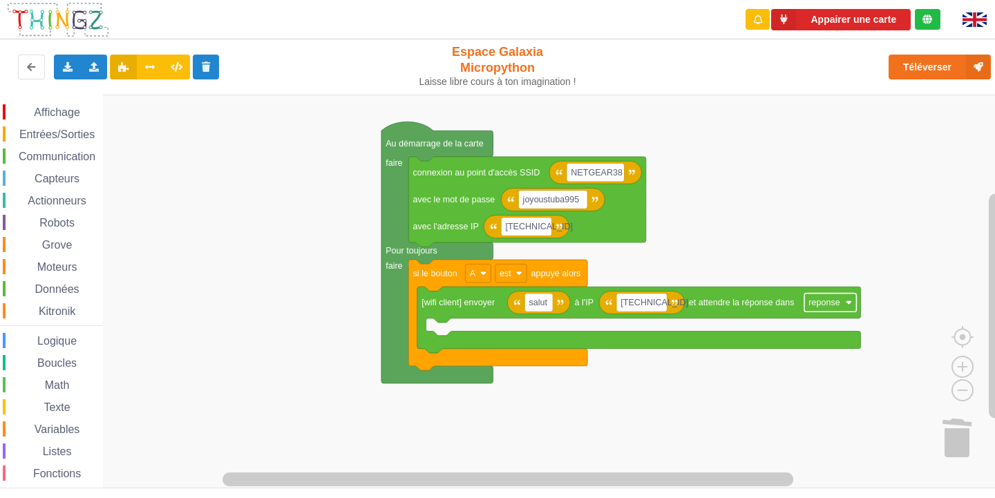
click at [842, 305] on rect "Espace de travail de Blocky" at bounding box center [830, 303] width 52 height 19
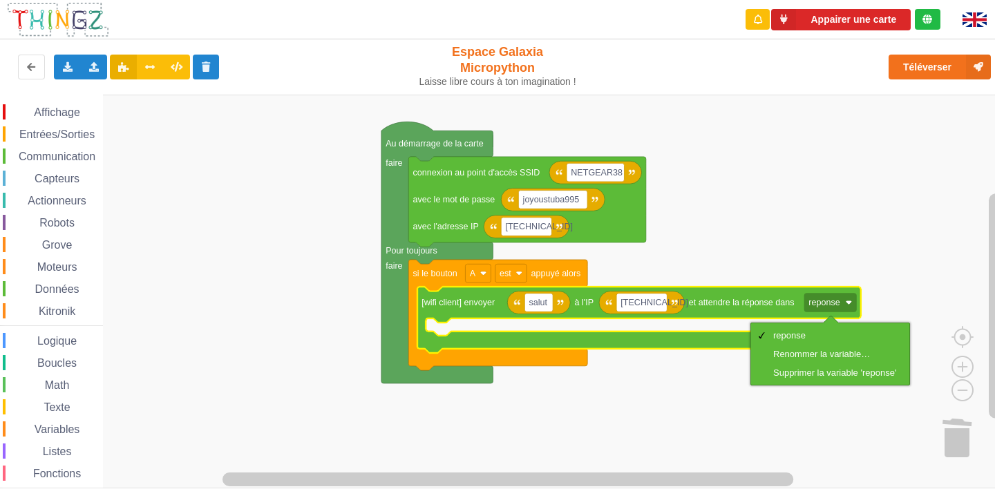
click at [823, 207] on rect "Espace de travail de Blocky" at bounding box center [502, 292] width 1004 height 394
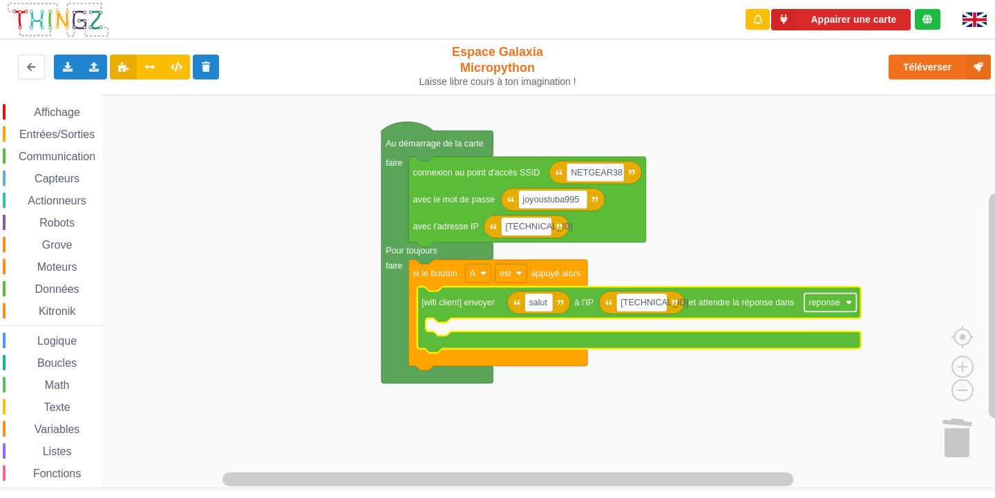
click at [840, 305] on rect "Espace de travail de Blocky" at bounding box center [830, 303] width 52 height 19
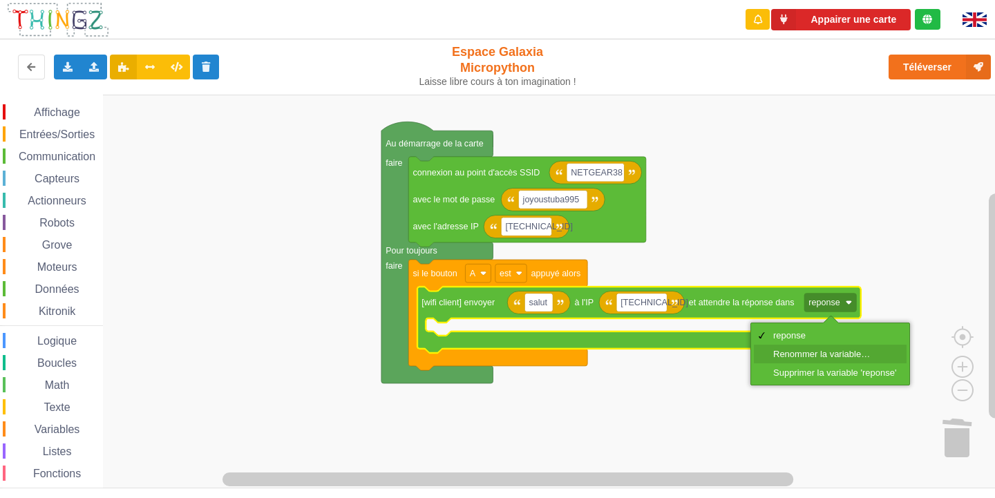
click at [813, 349] on div "Renommer la variable…" at bounding box center [834, 354] width 123 height 10
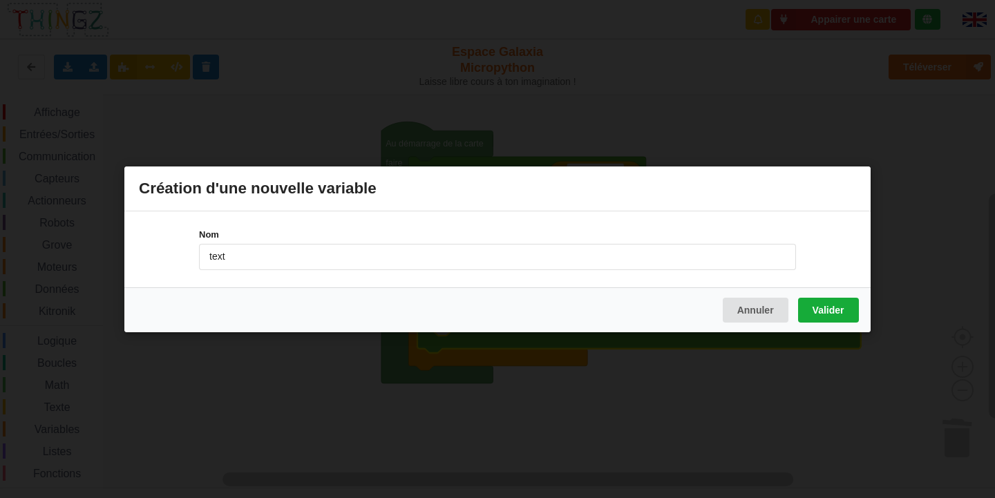
type input "text"
click at [829, 305] on button "Valider" at bounding box center [828, 309] width 61 height 25
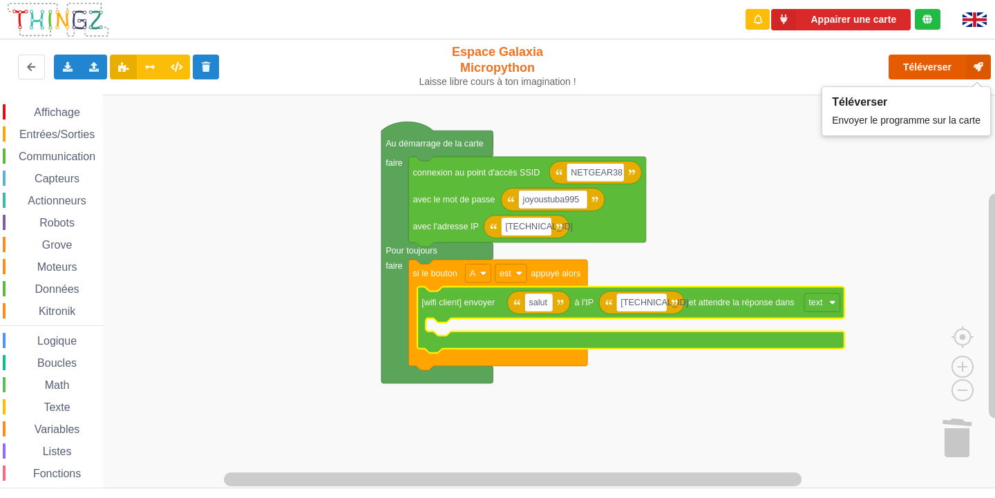
click at [940, 63] on button "Téléverser" at bounding box center [939, 67] width 102 height 25
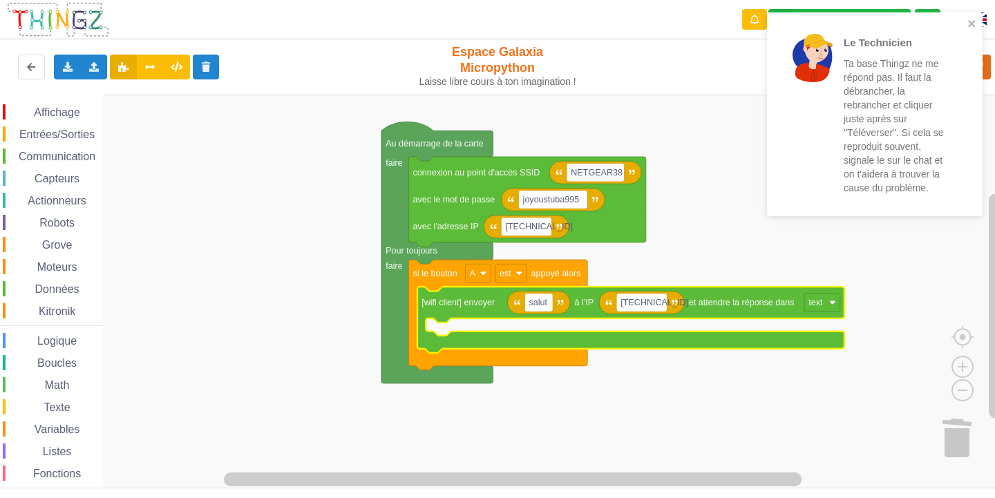
click at [977, 37] on div "Le Technicien Ta base Thingz ne me répond pas. Il faut la débrancher, la rebran…" at bounding box center [874, 114] width 215 height 204
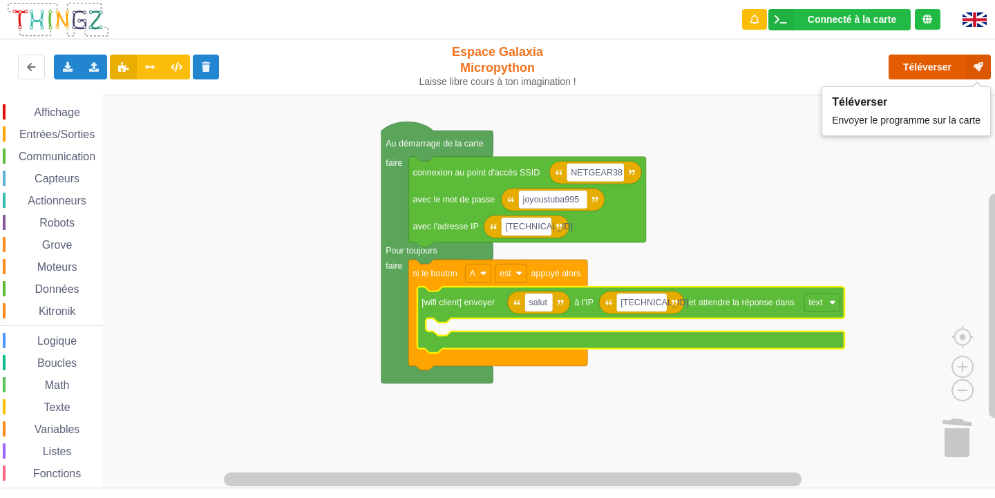
click at [979, 66] on icon at bounding box center [978, 67] width 25 height 25
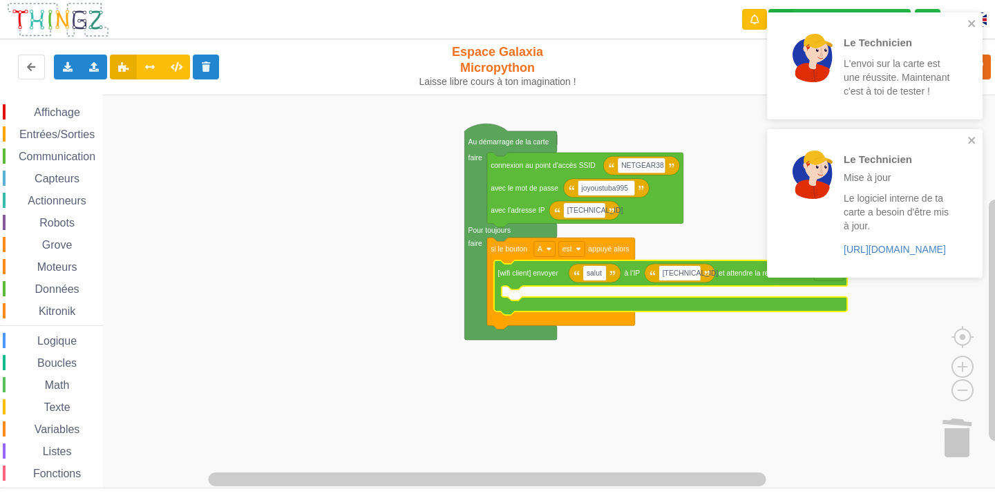
click at [58, 113] on span "Affichage" at bounding box center [57, 112] width 50 height 12
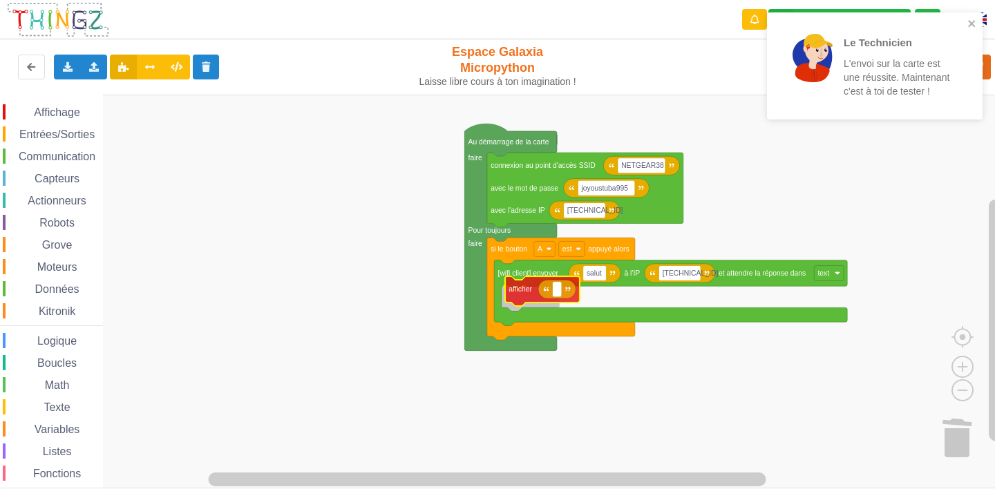
click at [524, 282] on div "Affichage Entrées/Sorties Communication Capteurs Actionneurs Robots Grove Moteu…" at bounding box center [502, 292] width 1004 height 394
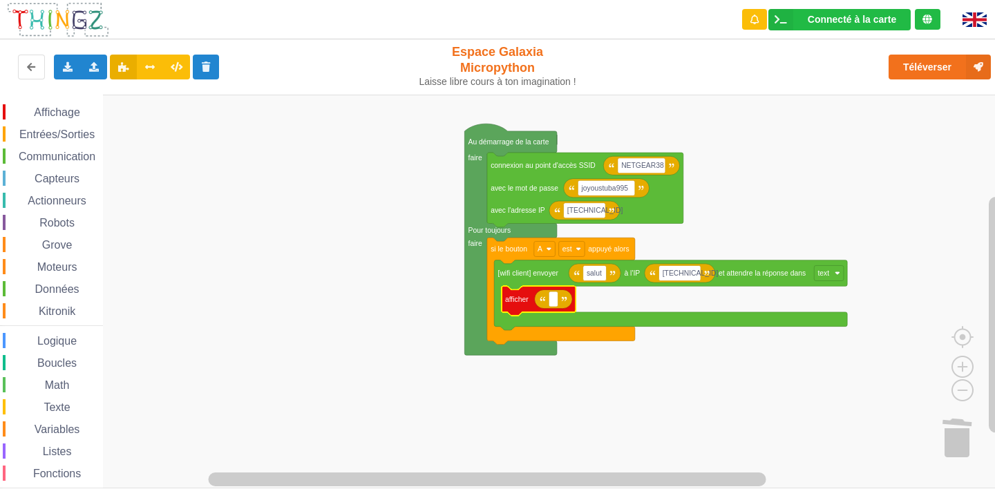
click at [66, 148] on div "Affichage Entrées/Sorties Communication Capteurs Actionneurs Robots Grove Moteu…" at bounding box center [51, 311] width 103 height 414
click at [69, 153] on span "Communication" at bounding box center [57, 157] width 81 height 12
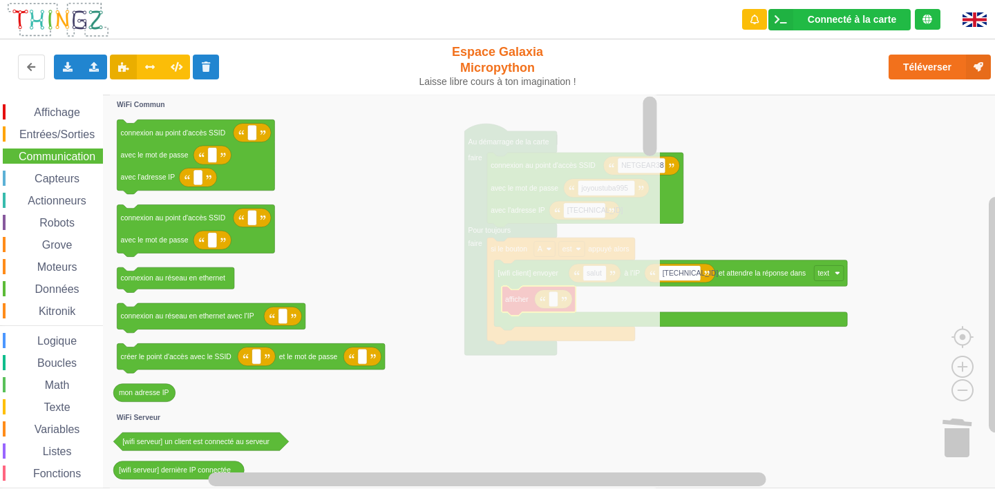
click at [76, 128] on span "Entrées/Sorties" at bounding box center [56, 134] width 79 height 12
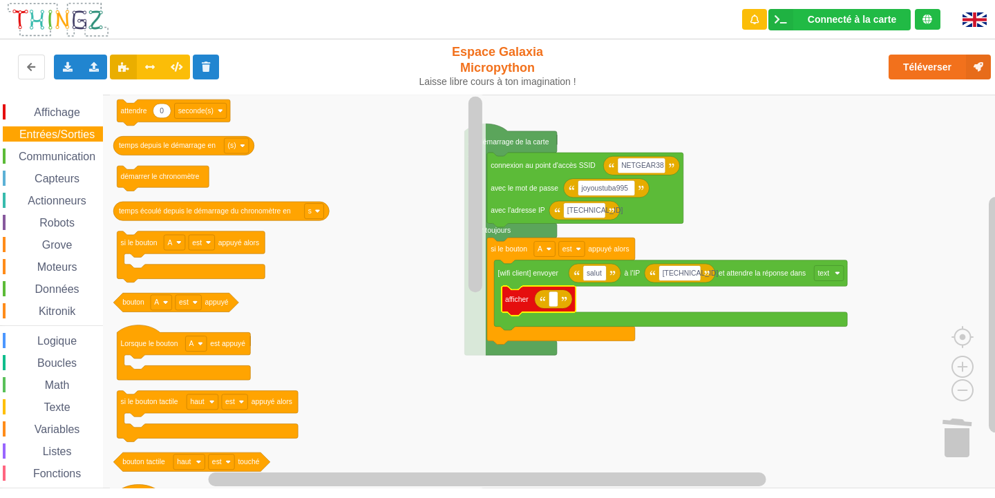
click at [68, 84] on div "Exporter l'assemblage de blocs Exporter l'assemblage de blocs au format Python …" at bounding box center [198, 67] width 409 height 44
click at [75, 106] on div "Affichage" at bounding box center [53, 111] width 100 height 15
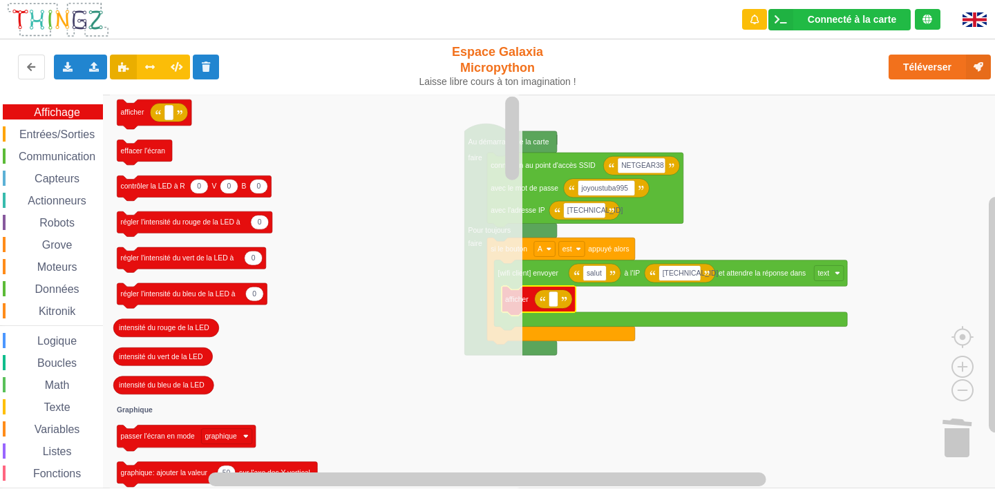
click at [75, 106] on div "Affichage" at bounding box center [53, 111] width 100 height 15
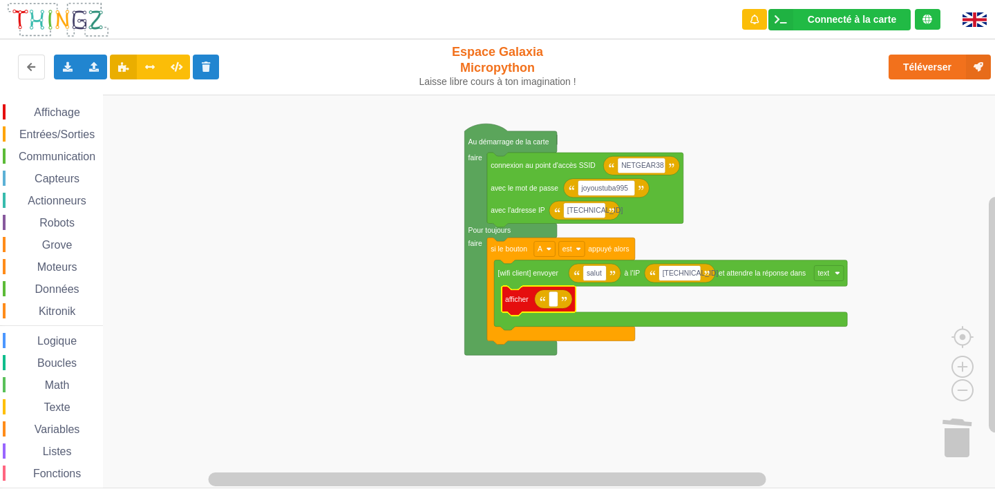
click at [68, 99] on div "Affichage Entrées/Sorties Communication Capteurs Actionneurs Robots Grove Moteu…" at bounding box center [51, 310] width 103 height 430
click at [61, 113] on span "Affichage" at bounding box center [57, 112] width 50 height 12
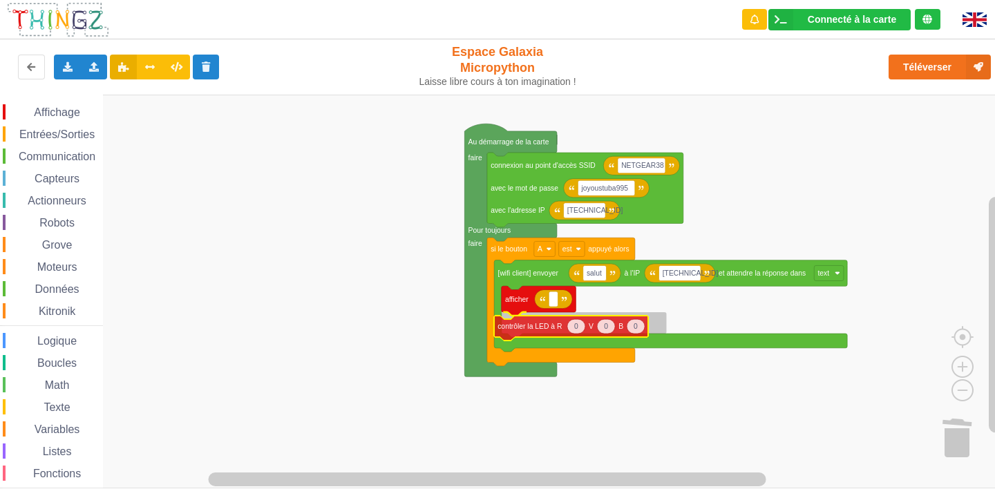
click at [523, 328] on div "Affichage Entrées/Sorties Communication Capteurs Actionneurs Robots Grove Moteu…" at bounding box center [502, 292] width 1004 height 394
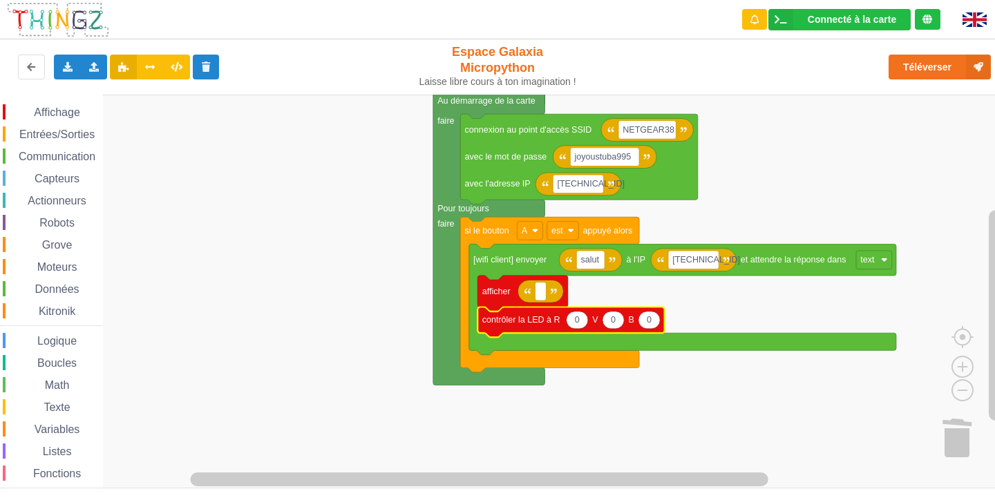
click at [584, 324] on icon "Espace de travail de Blocky" at bounding box center [576, 319] width 21 height 17
click at [636, 294] on rect "Espace de travail de Blocky" at bounding box center [502, 292] width 1004 height 394
click at [582, 319] on icon "Espace de travail de Blocky" at bounding box center [576, 319] width 21 height 17
click at [614, 329] on icon "Espace de travail de Blocky" at bounding box center [612, 319] width 21 height 17
type input "100"
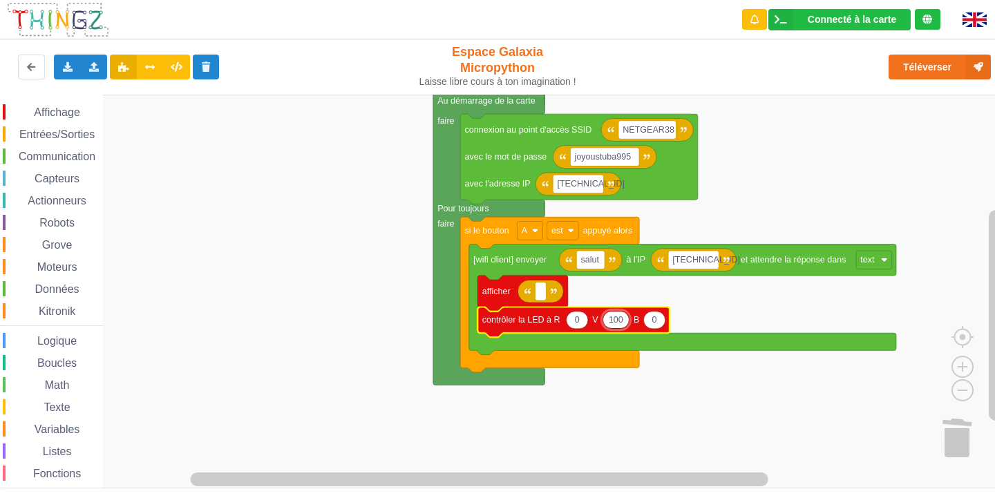
click at [700, 309] on rect "Espace de travail de Blocky" at bounding box center [502, 292] width 1004 height 394
click at [80, 128] on span "Entrées/Sorties" at bounding box center [56, 134] width 79 height 12
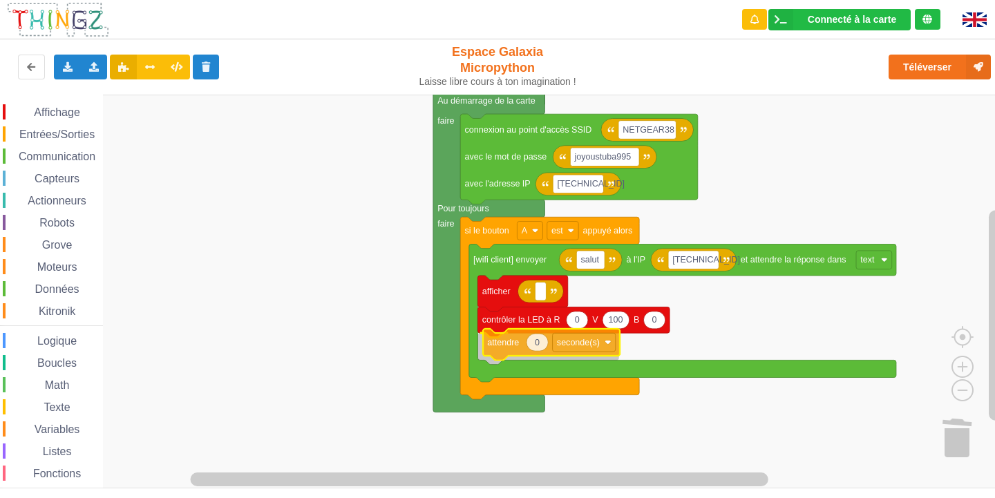
click at [499, 348] on div "Affichage Entrées/Sorties Communication Capteurs Actionneurs Robots Grove Moteu…" at bounding box center [502, 292] width 1004 height 394
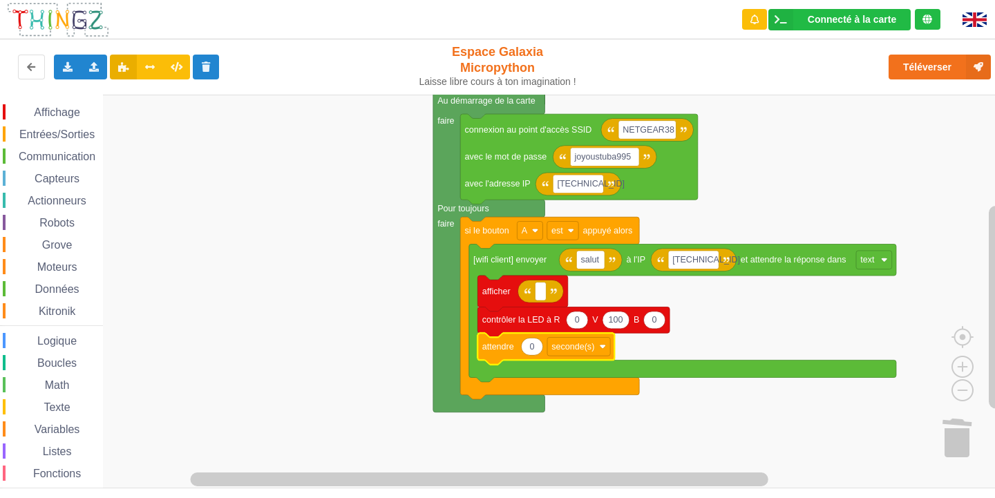
click at [535, 351] on icon "Espace de travail de Blocky" at bounding box center [531, 346] width 21 height 17
type input "1"
click at [666, 349] on rect "Espace de travail de Blocky" at bounding box center [502, 292] width 1004 height 394
click at [500, 291] on text "afficher" at bounding box center [496, 292] width 28 height 10
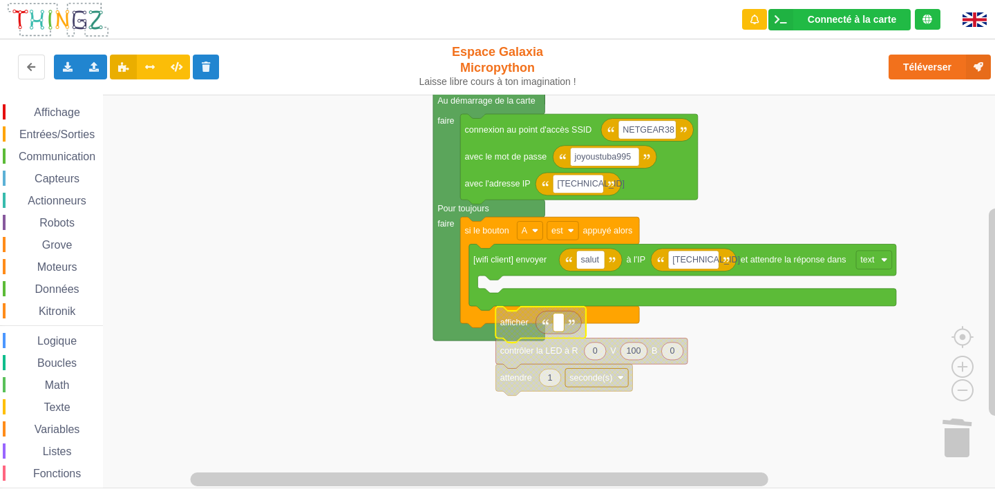
click at [508, 327] on text "afficher" at bounding box center [514, 323] width 28 height 10
click at [512, 327] on text "afficher" at bounding box center [514, 323] width 28 height 10
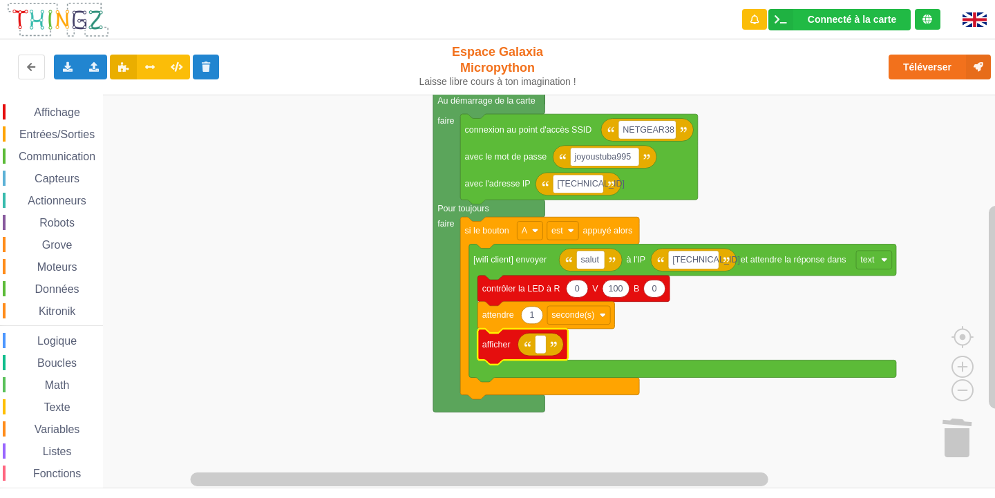
click at [71, 241] on span "Grove" at bounding box center [57, 245] width 35 height 12
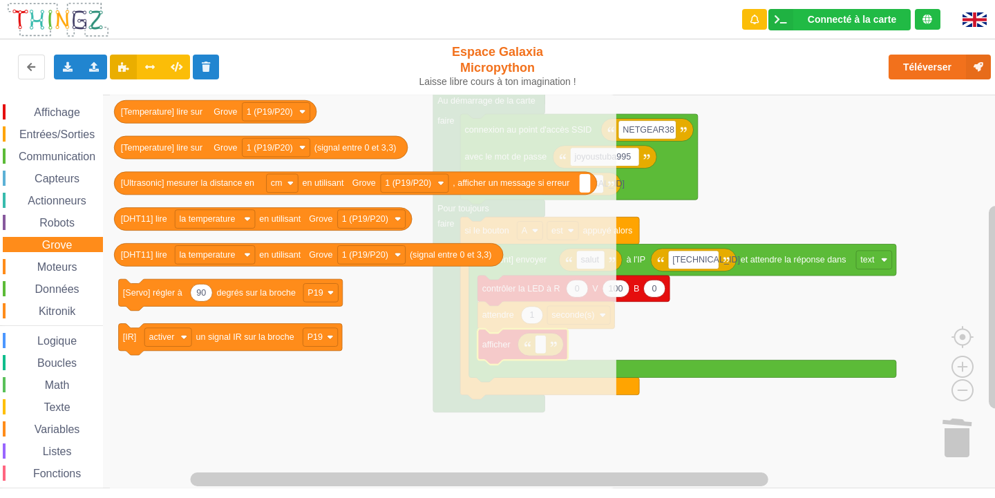
click at [72, 257] on div "Affichage Entrées/Sorties Communication Capteurs Actionneurs Robots Grove Moteu…" at bounding box center [51, 311] width 103 height 414
click at [71, 262] on span "Moteurs" at bounding box center [57, 267] width 44 height 12
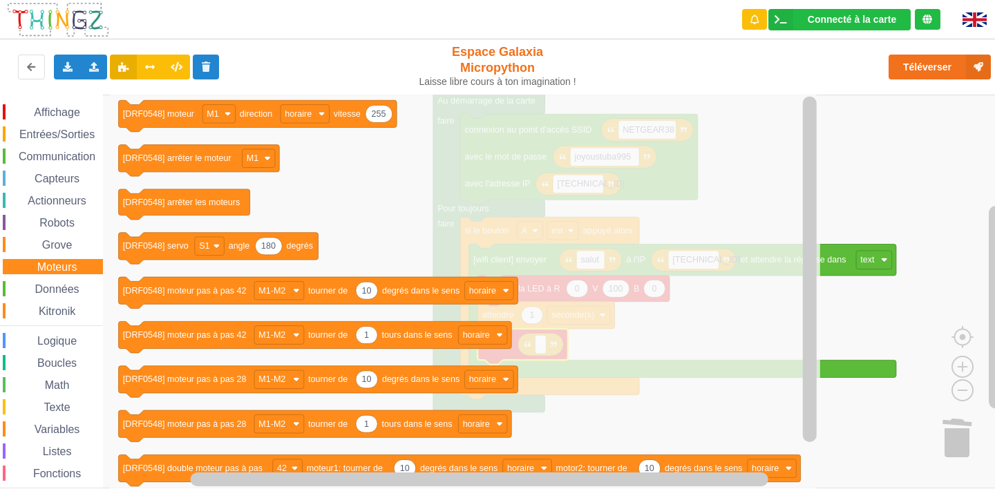
click at [61, 404] on span "Texte" at bounding box center [56, 407] width 30 height 12
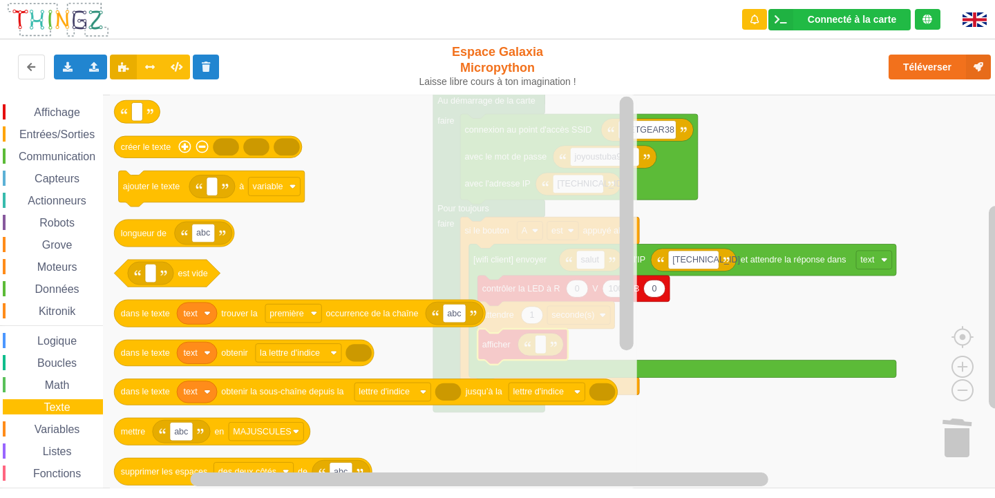
click at [41, 427] on span "Variables" at bounding box center [57, 429] width 50 height 12
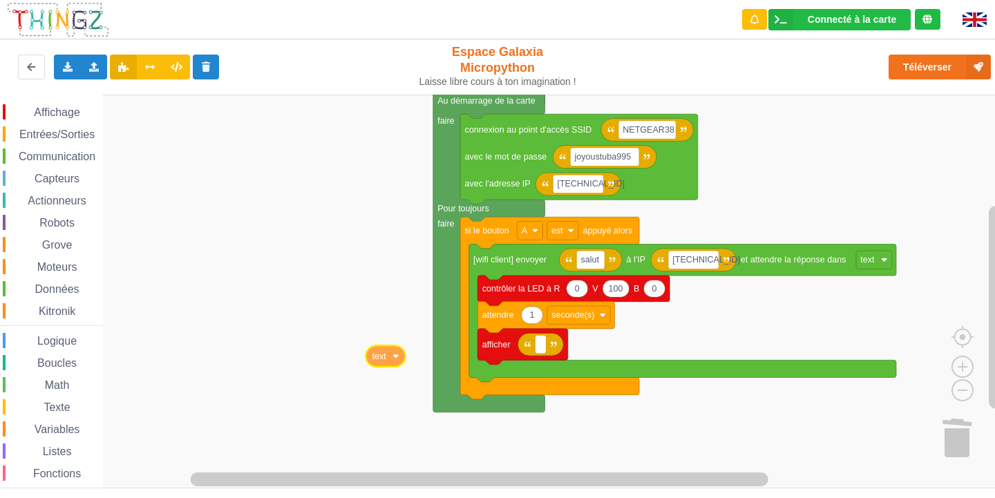
click at [376, 351] on div "Affichage Entrées/Sorties Communication Capteurs Actionneurs Robots Grove Moteu…" at bounding box center [502, 292] width 1004 height 394
click at [396, 360] on g "text" at bounding box center [385, 355] width 40 height 21
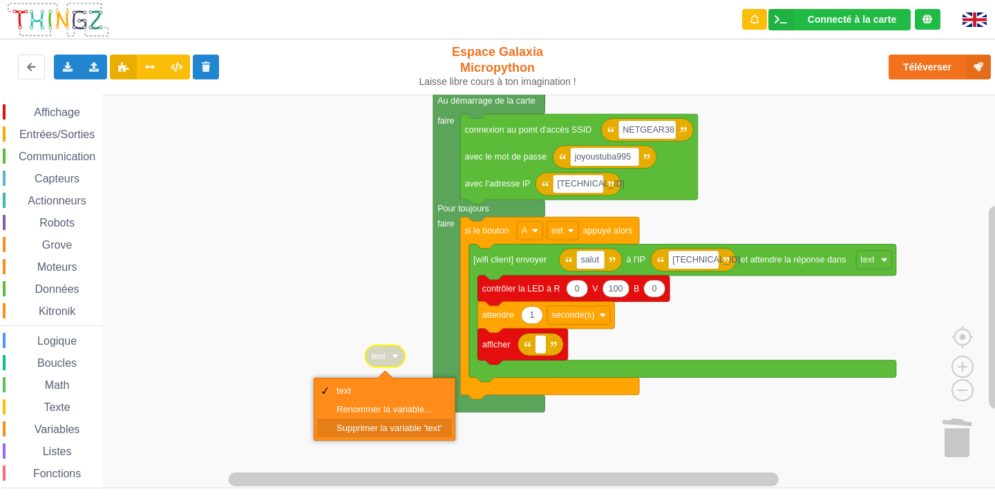
click at [347, 423] on div "Supprimer la variable 'text'" at bounding box center [388, 428] width 105 height 10
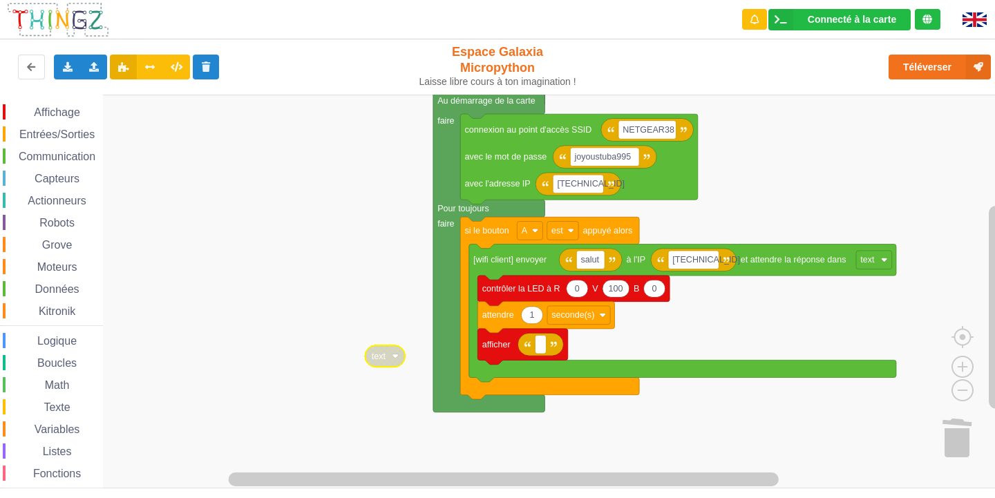
click at [386, 359] on text "text" at bounding box center [379, 357] width 15 height 10
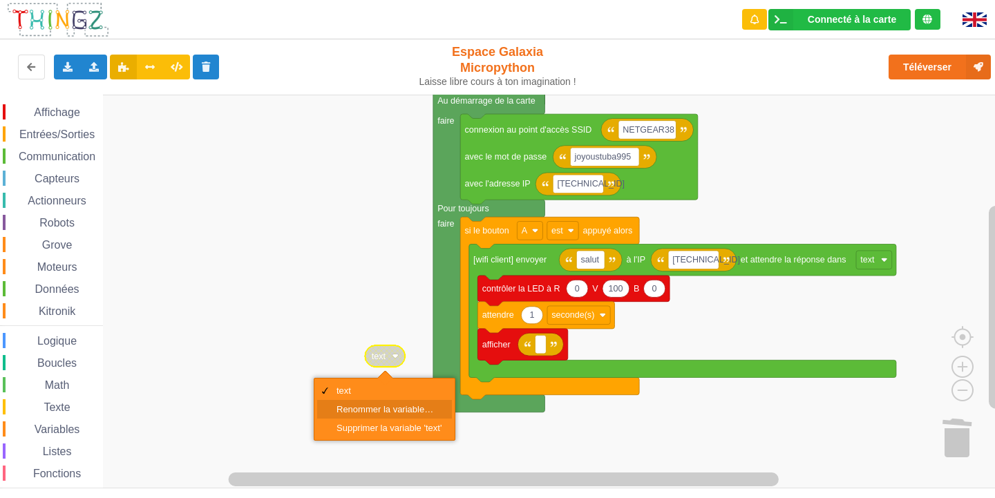
click at [374, 410] on div "Renommer la variable…" at bounding box center [388, 409] width 105 height 10
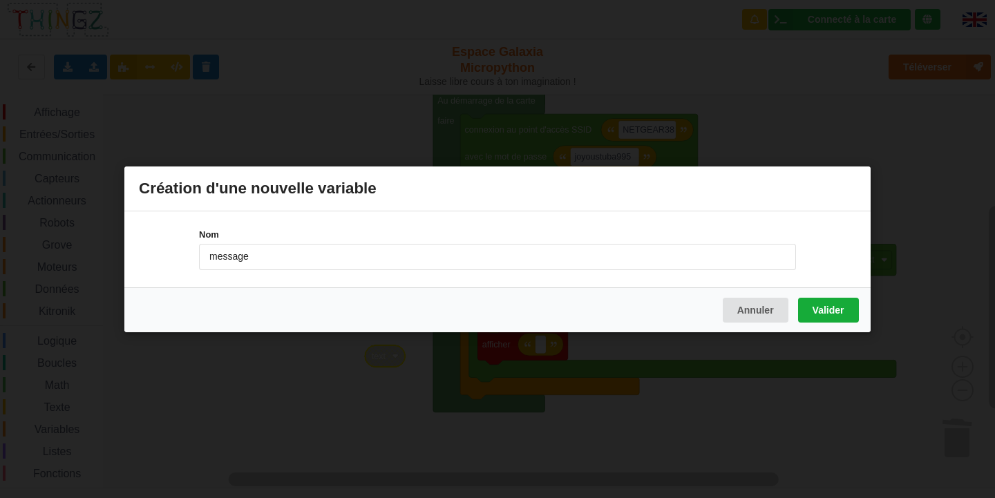
type input "message"
click at [815, 307] on button "Valider" at bounding box center [828, 309] width 61 height 25
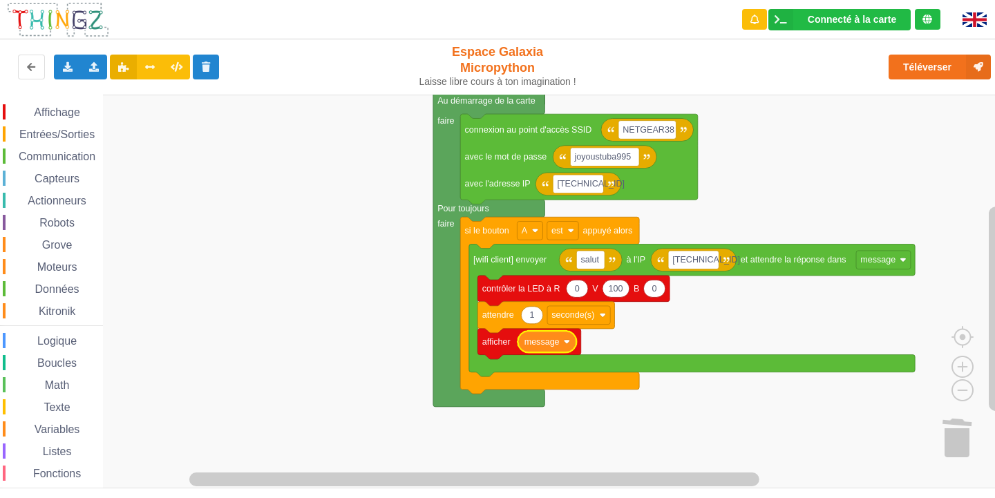
click at [75, 108] on span "Affichage" at bounding box center [57, 112] width 50 height 12
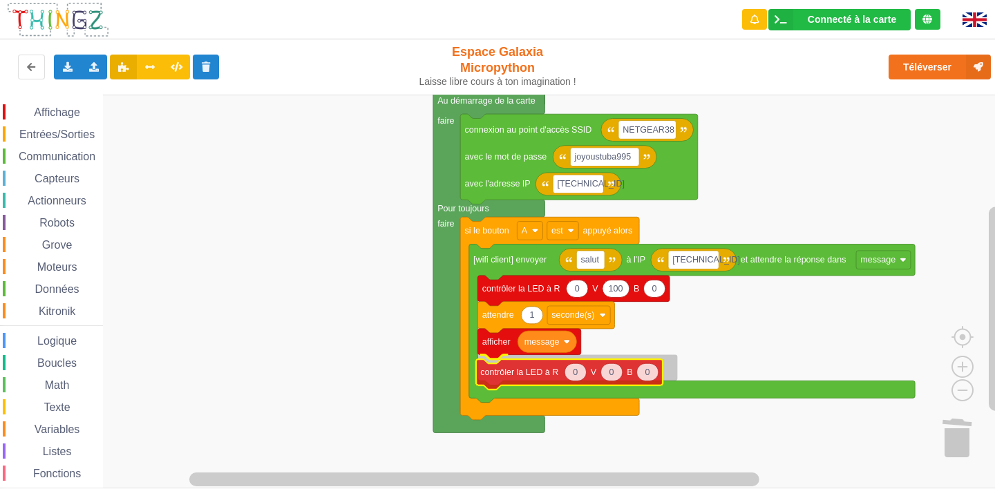
click at [533, 371] on div "Affichage Entrées/Sorties Communication Capteurs Actionneurs Robots Grove Moteu…" at bounding box center [502, 292] width 1004 height 394
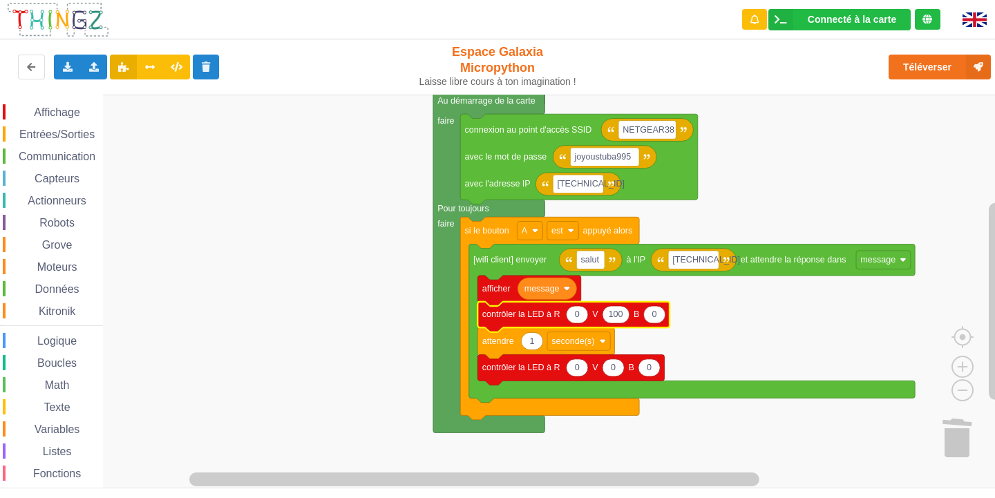
click at [626, 316] on icon "Espace de travail de Blocky" at bounding box center [615, 314] width 27 height 17
type input "0"
click at [651, 317] on text "0" at bounding box center [648, 315] width 5 height 10
type input "100"
click at [878, 263] on text "message" at bounding box center [877, 260] width 35 height 10
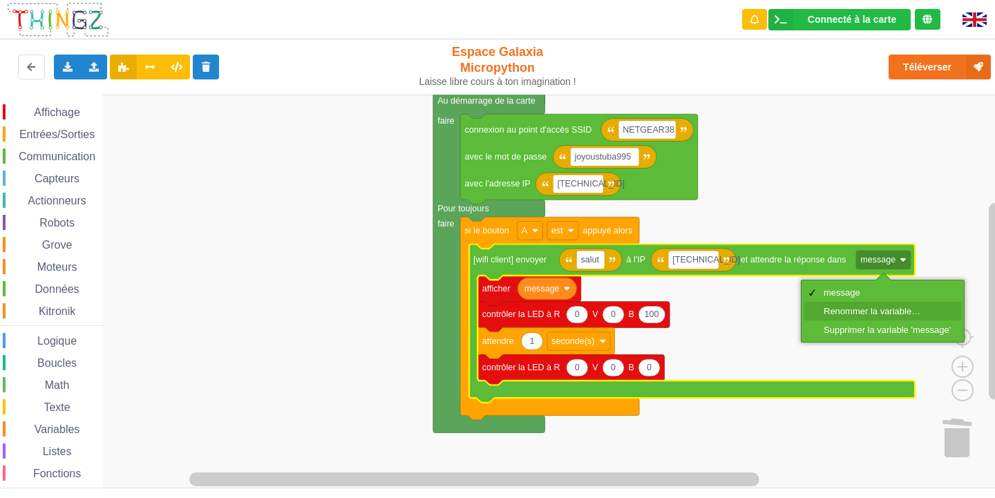
click at [892, 306] on div "Renommer la variable…" at bounding box center [886, 311] width 127 height 10
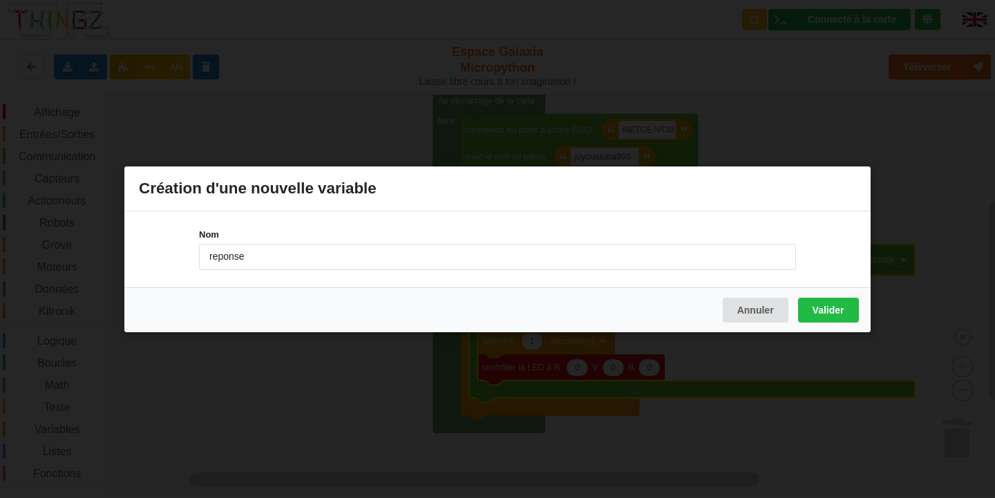
type input "reponse"
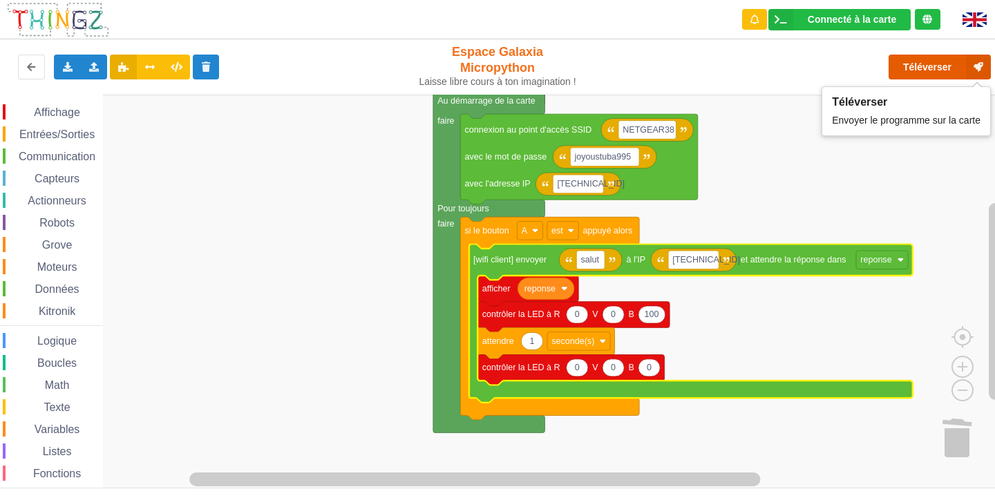
click at [923, 64] on button "Téléverser" at bounding box center [939, 67] width 102 height 25
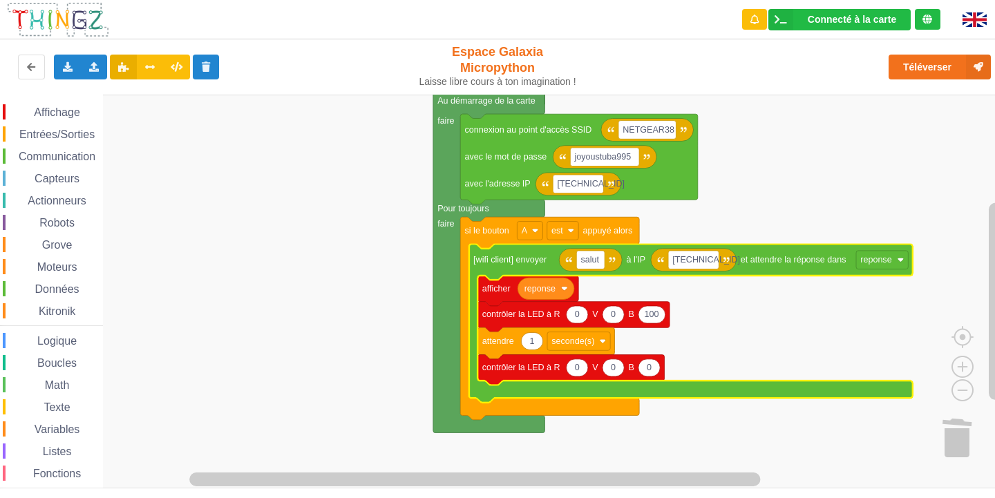
click at [620, 318] on icon "Espace de travail de Blocky" at bounding box center [612, 314] width 21 height 17
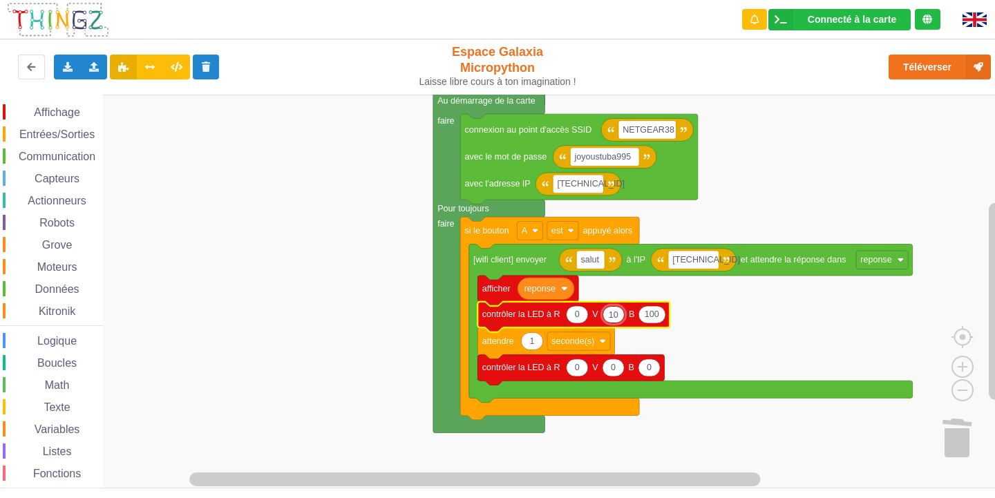
type input "100"
click at [664, 321] on icon "Espace de travail de Blocky" at bounding box center [656, 314] width 27 height 17
type input "0"
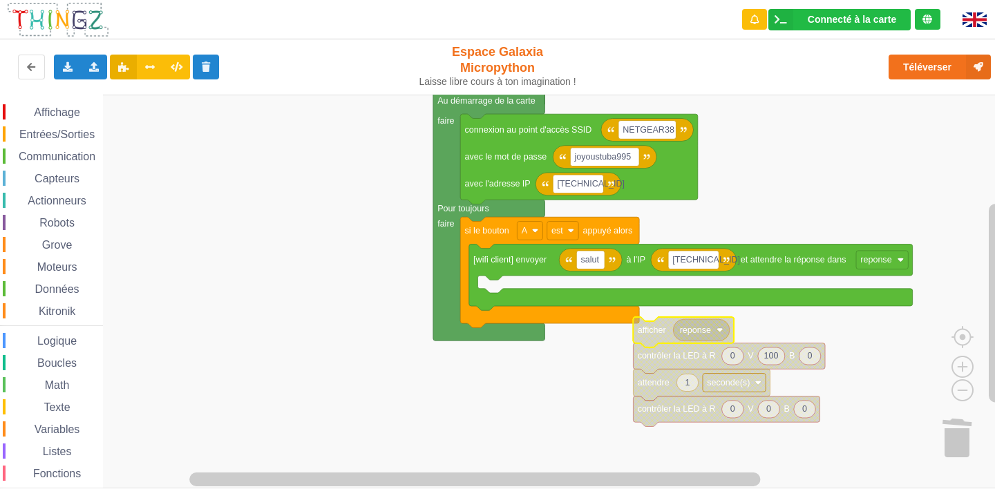
click at [656, 369] on icon "Espace de travail de Blocky" at bounding box center [729, 358] width 192 height 30
click at [655, 367] on icon "Espace de travail de Blocky" at bounding box center [729, 358] width 192 height 30
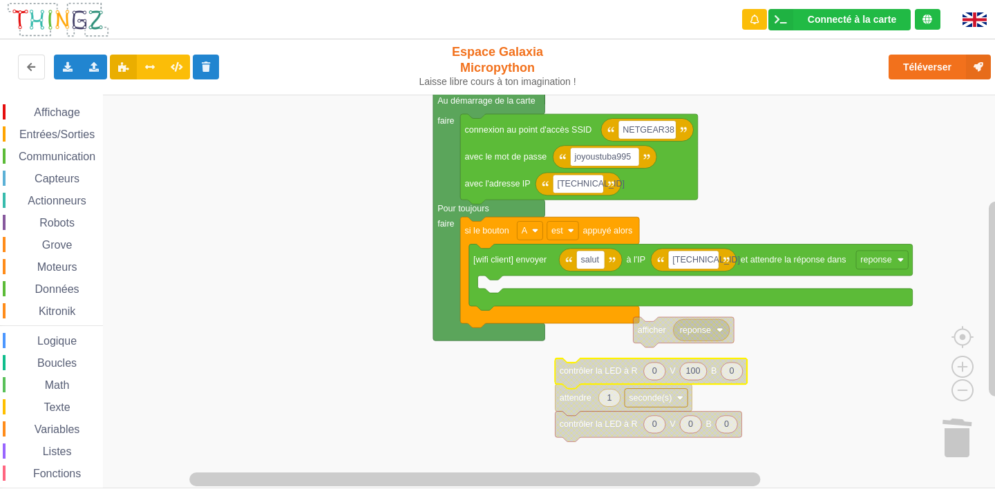
click at [575, 381] on icon "Espace de travail de Blocky" at bounding box center [651, 373] width 192 height 30
click at [575, 382] on icon "Espace de travail de Blocky" at bounding box center [651, 373] width 192 height 30
click at [586, 403] on text "attendre" at bounding box center [575, 398] width 32 height 10
click at [585, 403] on text "attendre" at bounding box center [575, 398] width 32 height 10
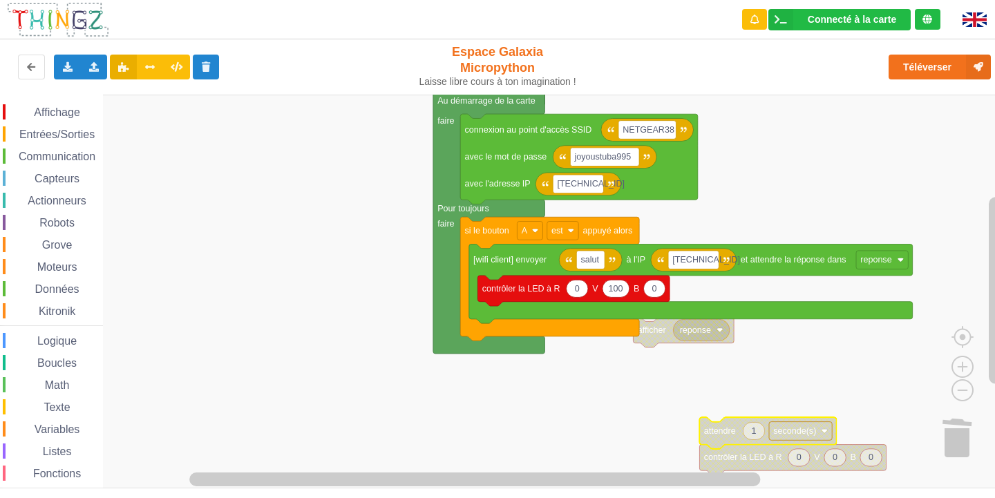
click at [715, 438] on icon "Espace de travail de Blocky" at bounding box center [767, 433] width 137 height 32
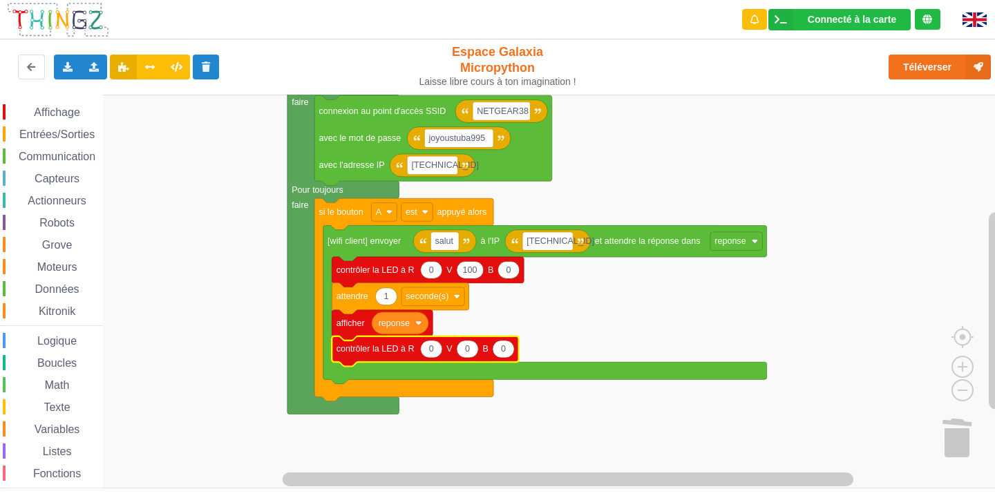
click at [43, 151] on span "Communication" at bounding box center [57, 157] width 81 height 12
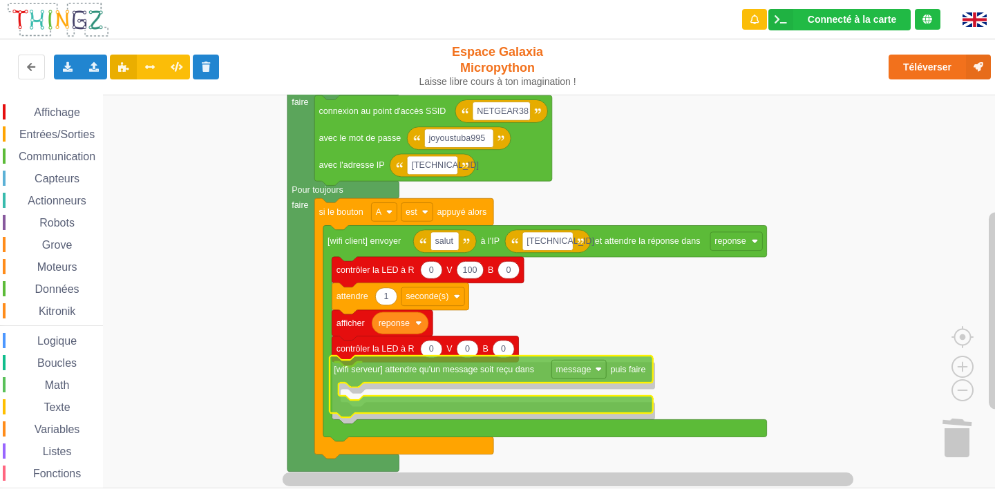
click at [411, 373] on div "Affichage Entrées/Sorties Communication Capteurs Actionneurs Robots Grove Moteu…" at bounding box center [502, 292] width 1004 height 394
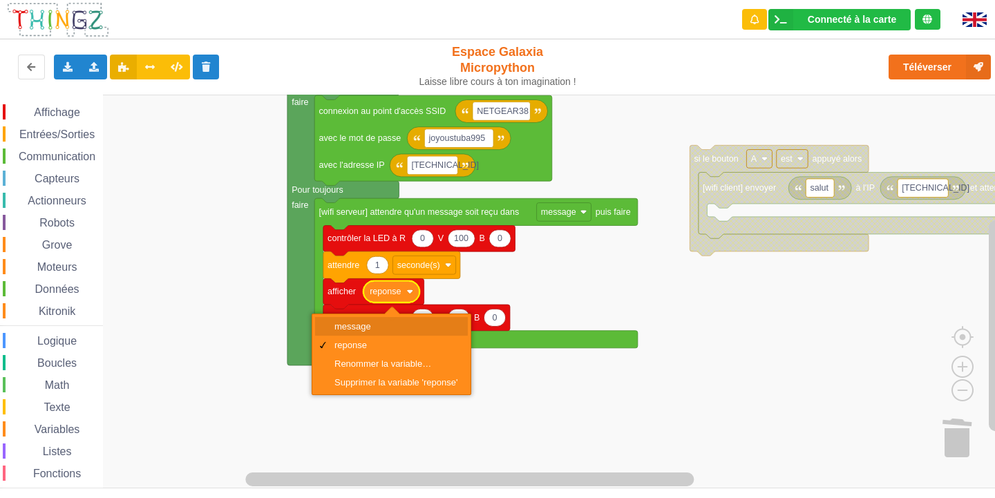
click at [385, 327] on div "message" at bounding box center [395, 326] width 123 height 10
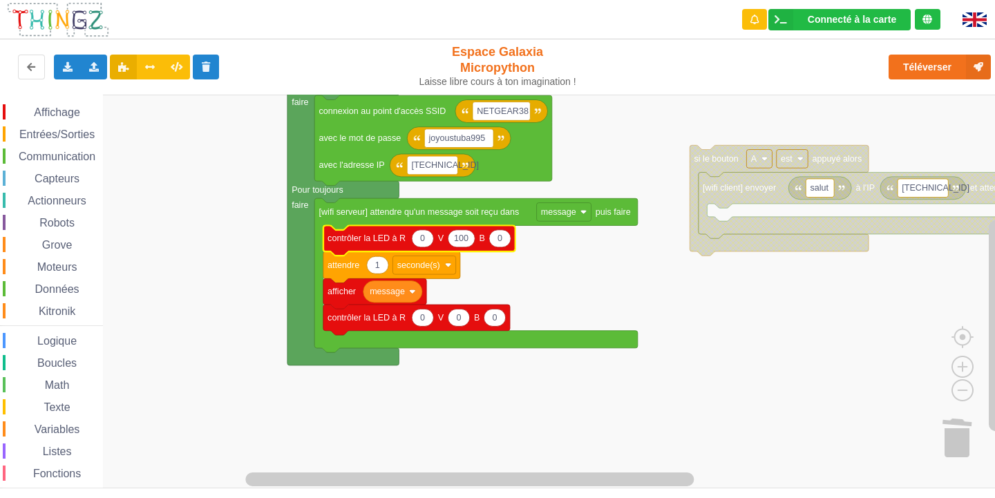
click at [470, 240] on icon "Espace de travail de Blocky" at bounding box center [461, 238] width 27 height 17
click at [602, 272] on rect "Espace de travail de Blocky" at bounding box center [502, 292] width 1004 height 394
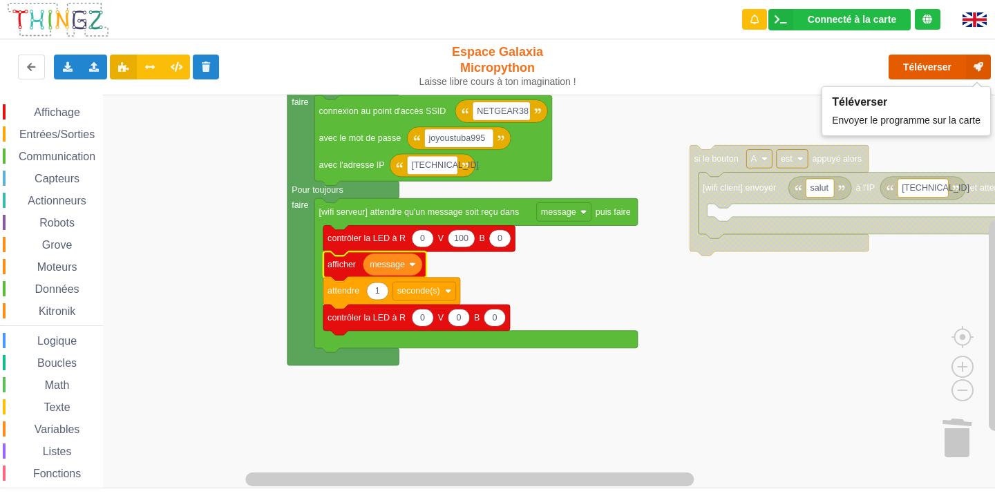
click at [932, 68] on button "Téléverser" at bounding box center [939, 67] width 102 height 25
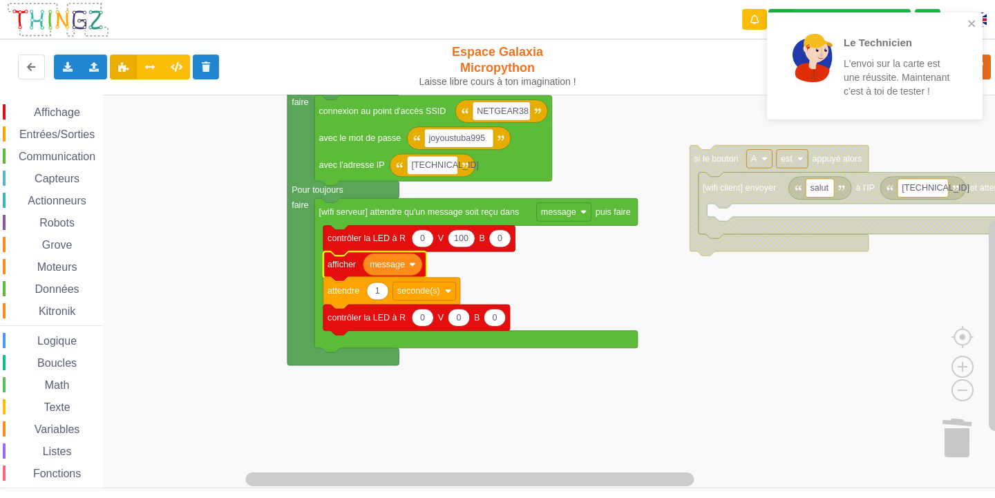
click at [47, 155] on span "Communication" at bounding box center [57, 157] width 81 height 12
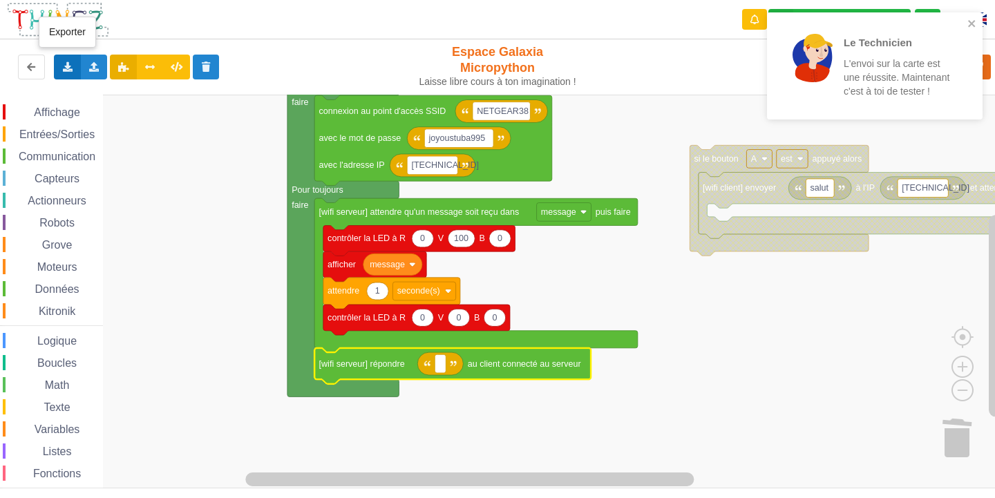
click at [67, 66] on icon at bounding box center [67, 66] width 12 height 8
click at [97, 86] on div "Exporter l'assemblage de blocs" at bounding box center [180, 92] width 251 height 25
